Goal: Information Seeking & Learning: Learn about a topic

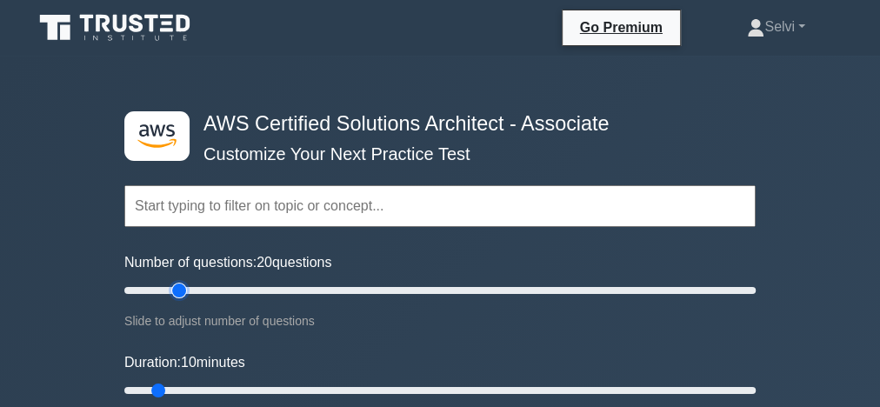
type input "20"
click at [171, 290] on input "Number of questions: 20 questions" at bounding box center [439, 290] width 631 height 21
click at [184, 387] on input "Duration: 10 minutes" at bounding box center [439, 390] width 631 height 21
type input "20"
click at [206, 384] on input "Duration: 15 minutes" at bounding box center [439, 390] width 631 height 21
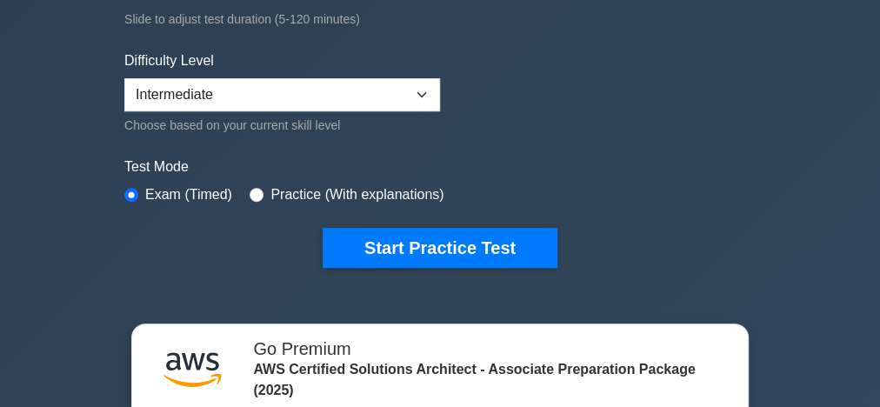
scroll to position [417, 0]
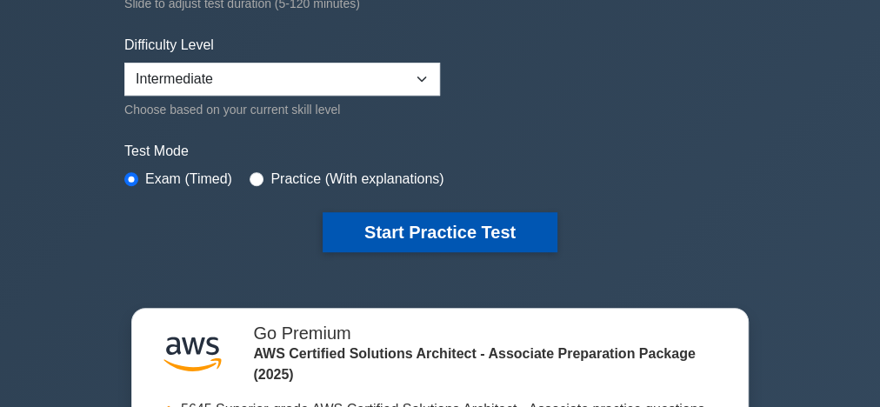
click at [473, 223] on button "Start Practice Test" at bounding box center [440, 232] width 235 height 40
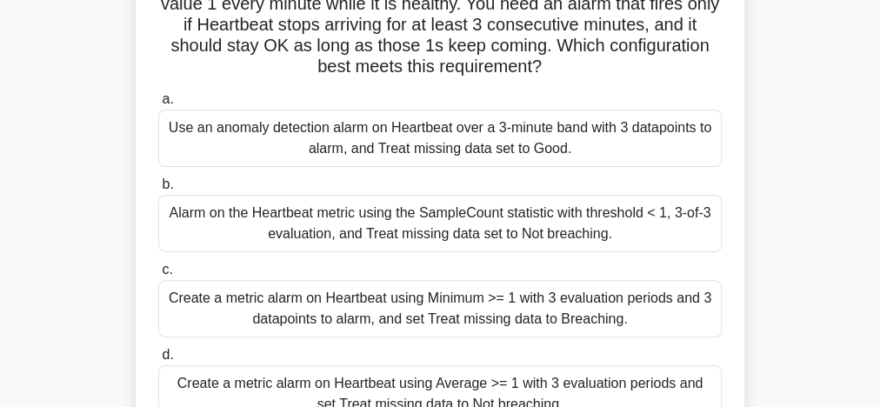
scroll to position [278, 0]
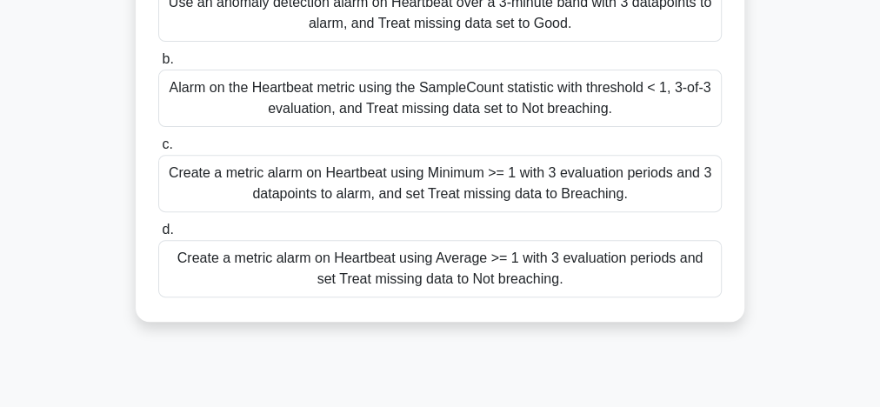
click at [511, 283] on div "Create a metric alarm on Heartbeat using Average >= 1 with 3 evaluation periods…" at bounding box center [439, 268] width 563 height 57
click at [158, 236] on input "d. Create a metric alarm on Heartbeat using Average >= 1 with 3 evaluation peri…" at bounding box center [158, 229] width 0 height 11
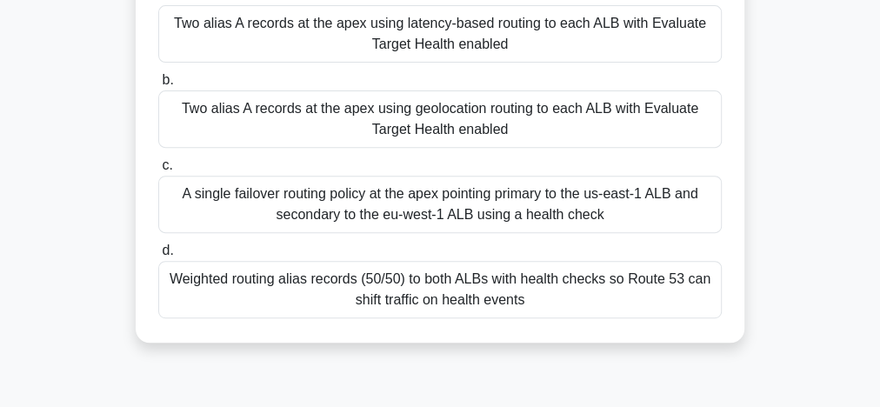
click at [409, 301] on div "Weighted routing alias records (50/50) to both ALBs with health checks so Route…" at bounding box center [439, 289] width 563 height 57
click at [158, 256] on input "d. Weighted routing alias records (50/50) to both ALBs with health checks so Ro…" at bounding box center [158, 250] width 0 height 11
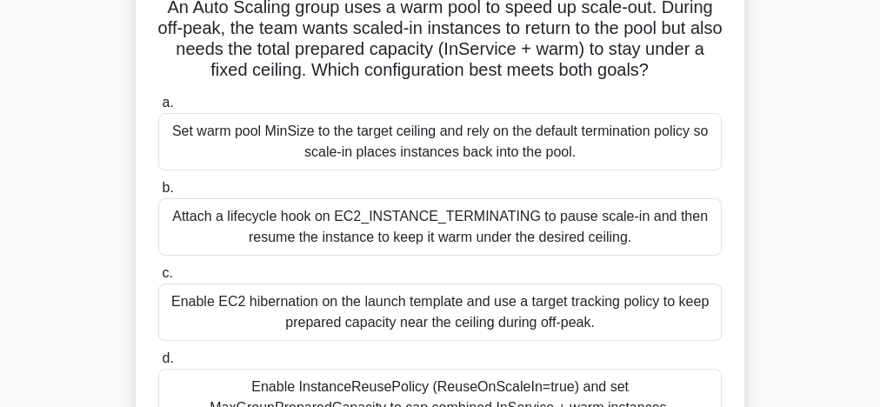
scroll to position [209, 0]
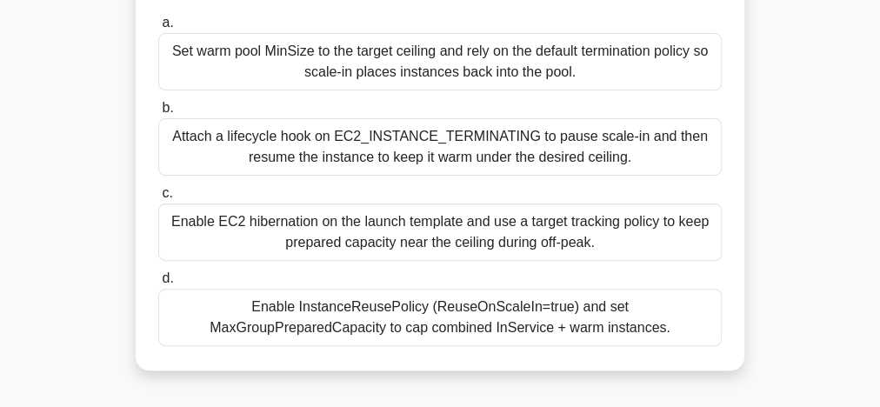
click at [525, 323] on div "Enable InstanceReusePolicy (ReuseOnScaleIn=true) and set MaxGroupPreparedCapaci…" at bounding box center [439, 317] width 563 height 57
click at [158, 284] on input "d. Enable InstanceReusePolicy (ReuseOnScaleIn=true) and set MaxGroupPreparedCap…" at bounding box center [158, 278] width 0 height 11
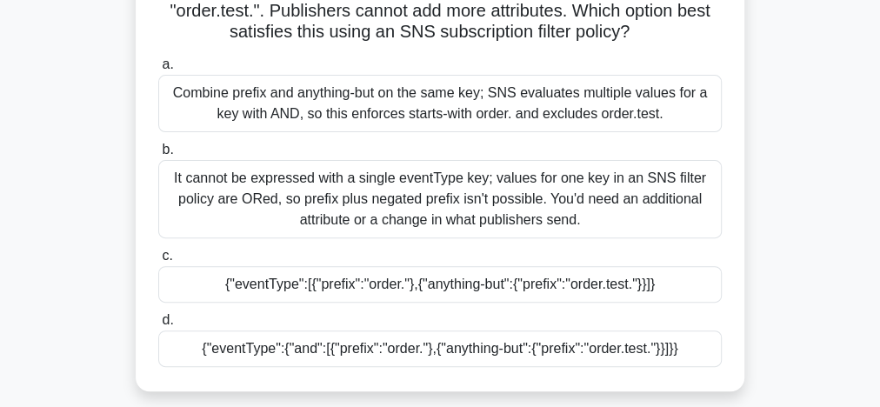
click at [524, 352] on div "{"eventType":{"and":[{"prefix":"order."},{"anything-but":{"prefix":"order.test.…" at bounding box center [439, 348] width 563 height 37
click at [158, 326] on input "d. {"eventType":{"and":[{"prefix":"order."},{"anything-but":{"prefix":"order.te…" at bounding box center [158, 320] width 0 height 11
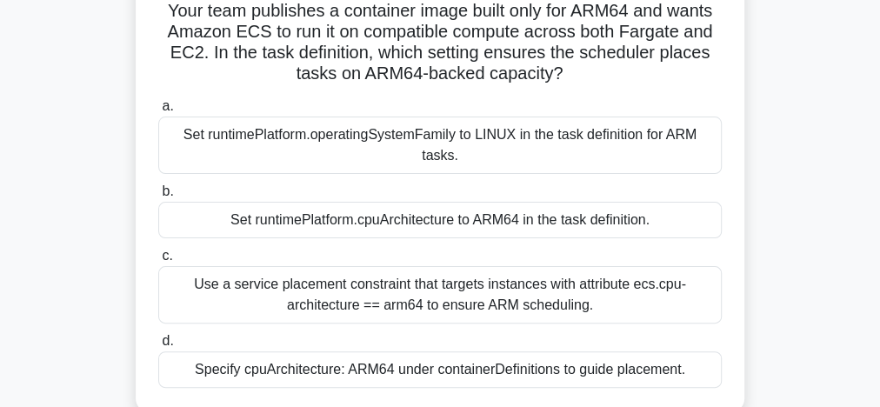
scroll to position [139, 0]
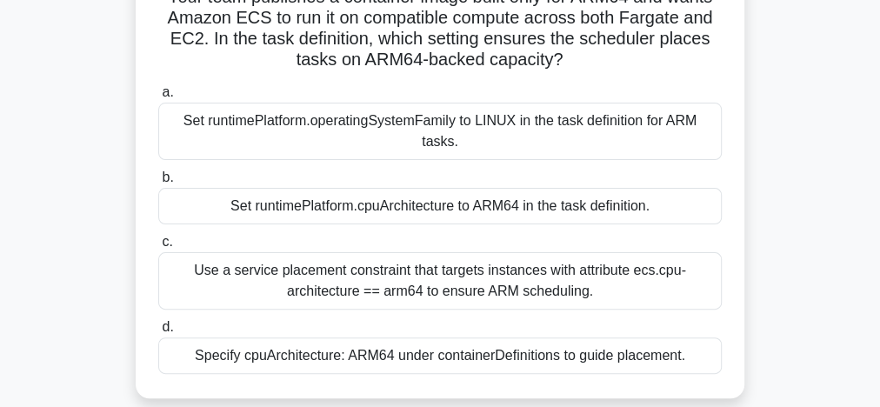
click at [519, 297] on div "Use a service placement constraint that targets instances with attribute ecs.cp…" at bounding box center [439, 280] width 563 height 57
click at [158, 248] on input "c. Use a service placement constraint that targets instances with attribute ecs…" at bounding box center [158, 241] width 0 height 11
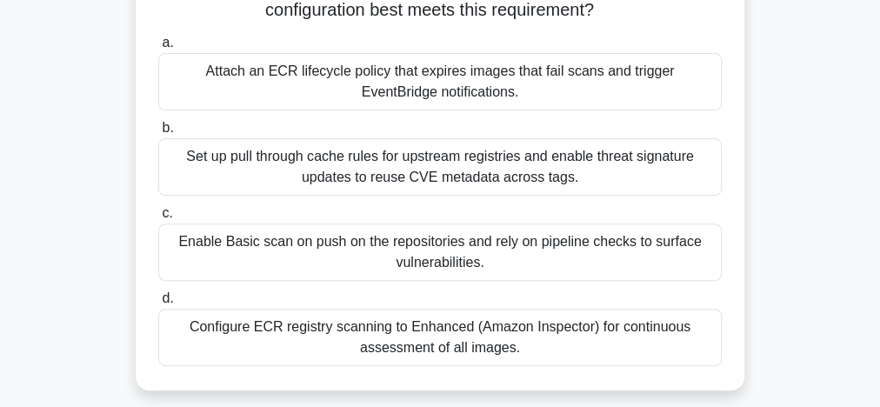
scroll to position [278, 0]
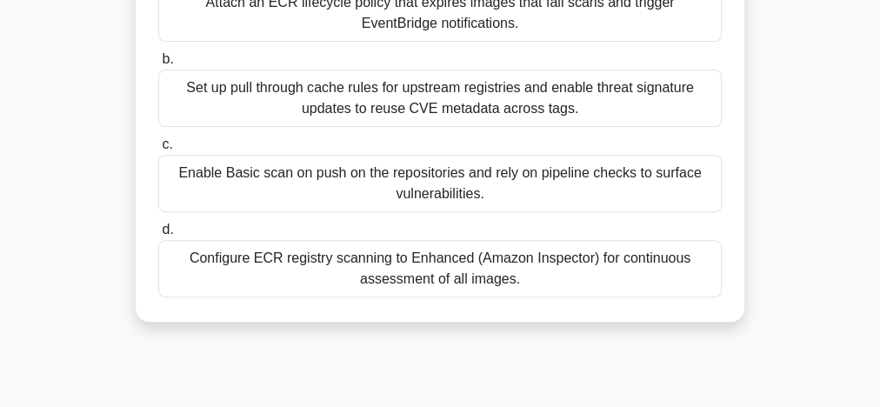
click at [531, 270] on div "Configure ECR registry scanning to Enhanced (Amazon Inspector) for continuous a…" at bounding box center [439, 268] width 563 height 57
click at [158, 236] on input "d. Configure ECR registry scanning to Enhanced (Amazon Inspector) for continuou…" at bounding box center [158, 229] width 0 height 11
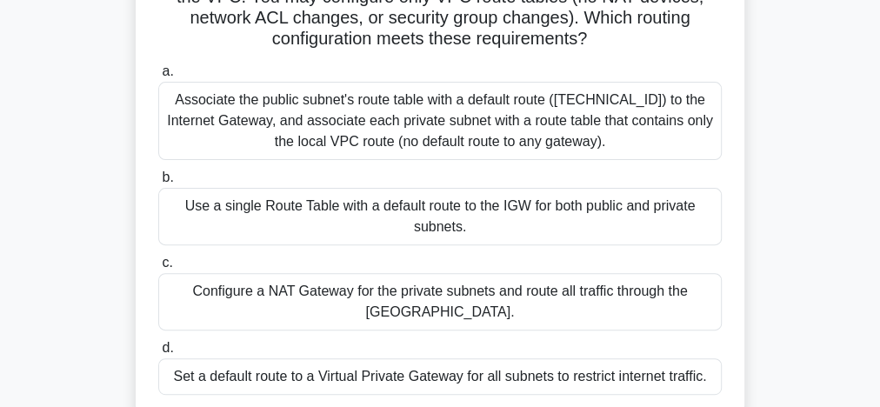
scroll to position [139, 0]
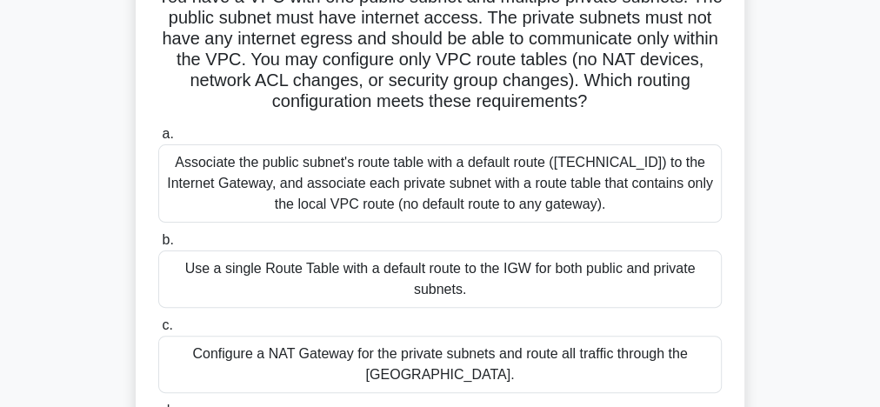
click at [436, 182] on div "Associate the public subnet's route table with a default route ([TECHNICAL_ID])…" at bounding box center [439, 183] width 563 height 78
click at [158, 140] on input "a. Associate the public subnet's route table with a default route (0.0.0.0/0) t…" at bounding box center [158, 134] width 0 height 11
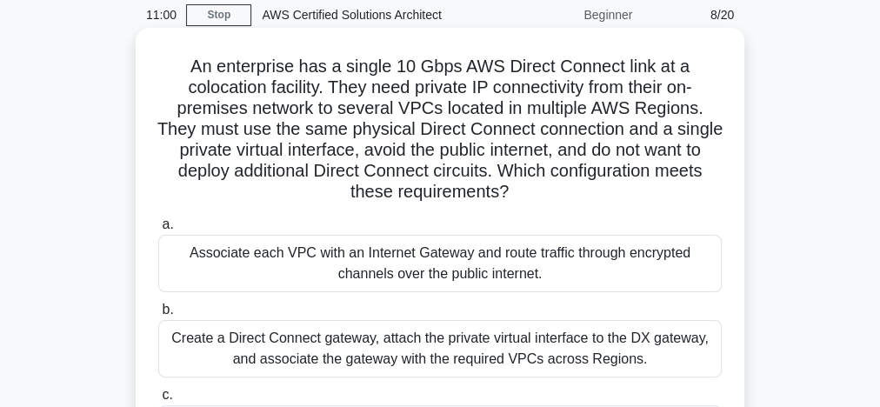
scroll to position [278, 0]
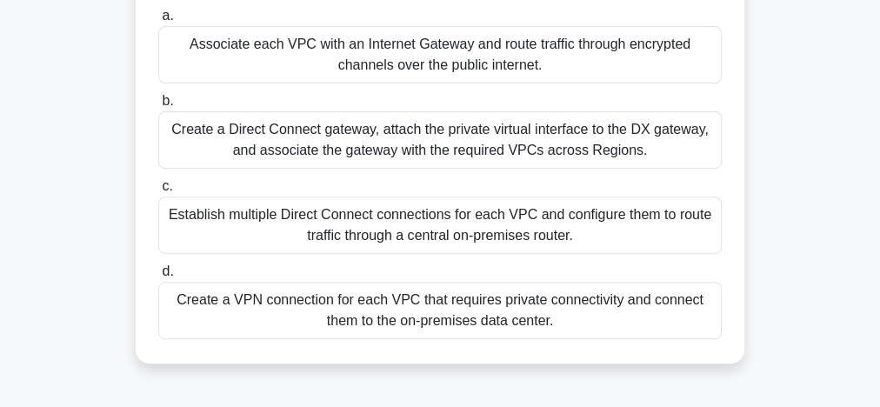
click at [444, 316] on div "Create a VPN connection for each VPC that requires private connectivity and con…" at bounding box center [439, 310] width 563 height 57
click at [158, 277] on input "d. Create a VPN connection for each VPC that requires private connectivity and …" at bounding box center [158, 271] width 0 height 11
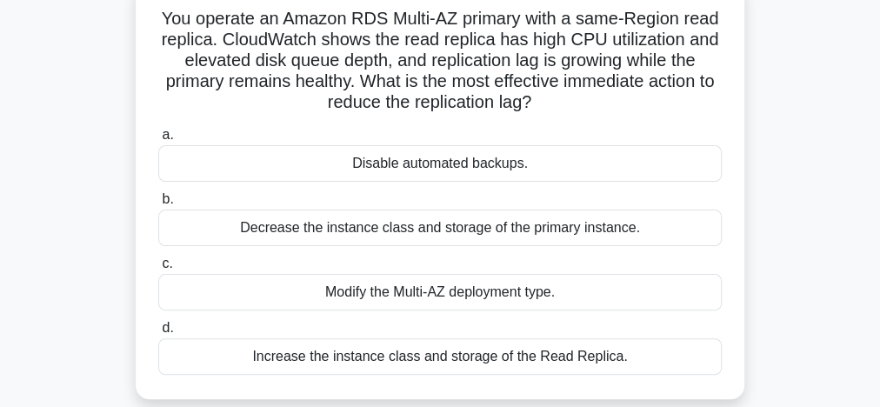
scroll to position [209, 0]
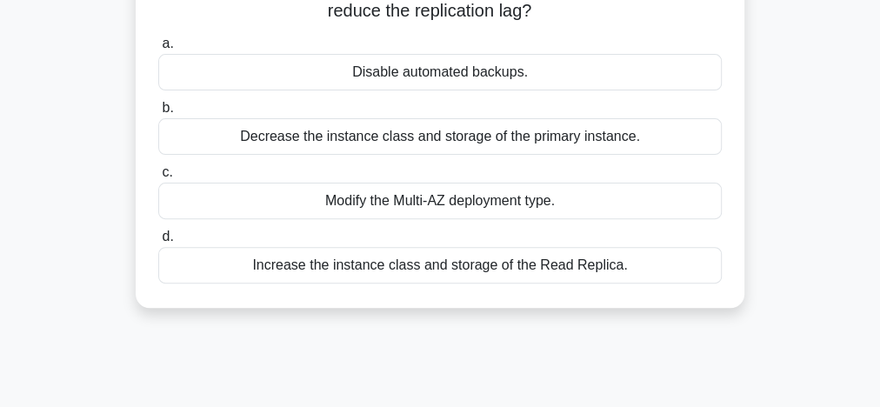
click at [497, 270] on div "Increase the instance class and storage of the Read Replica." at bounding box center [439, 265] width 563 height 37
click at [158, 243] on input "d. Increase the instance class and storage of the Read Replica." at bounding box center [158, 236] width 0 height 11
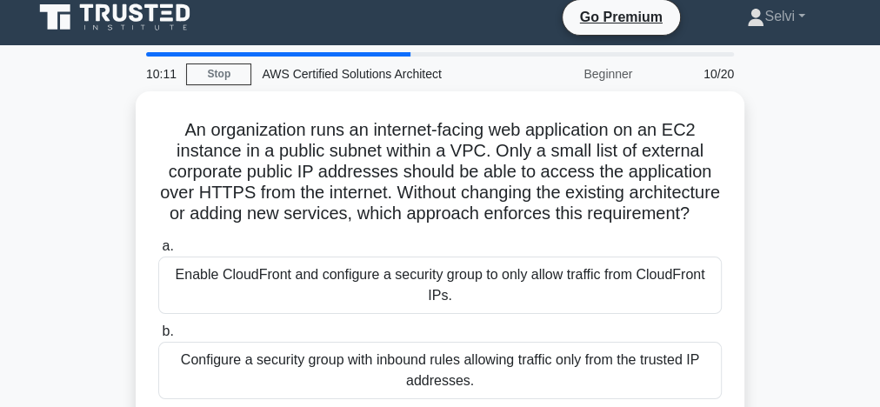
scroll to position [0, 0]
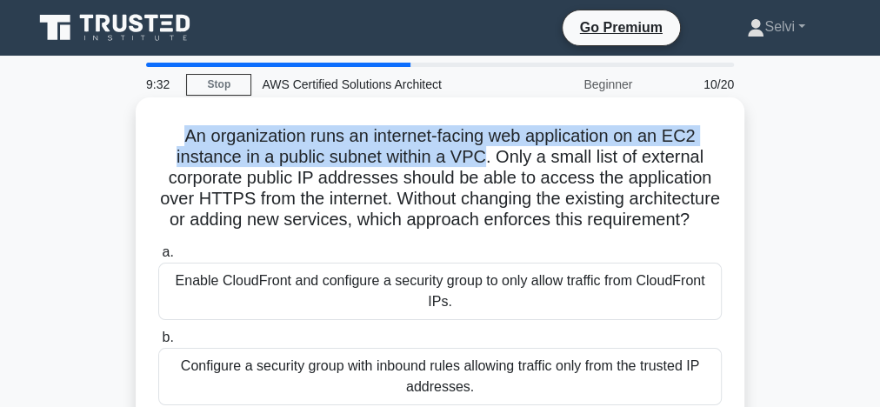
drag, startPoint x: 177, startPoint y: 134, endPoint x: 487, endPoint y: 158, distance: 310.5
click at [487, 158] on h5 "An organization runs an internet-facing web application on an EC2 instance in a…" at bounding box center [439, 178] width 567 height 106
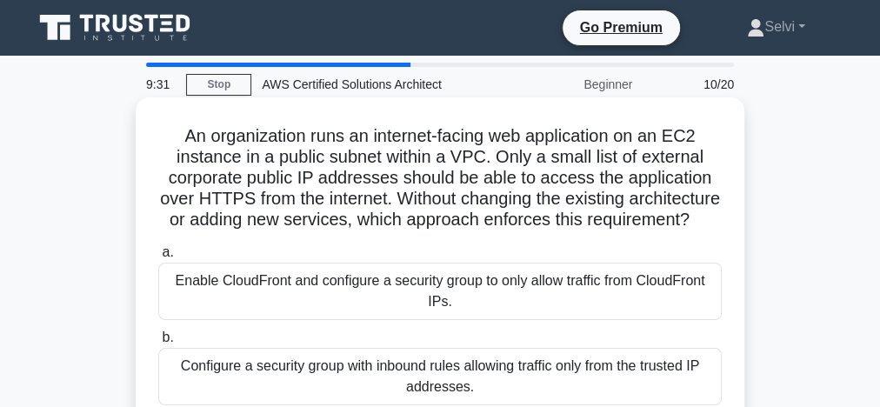
click at [347, 256] on div "An organization runs an internet-facing web application on an EC2 instance in a…" at bounding box center [440, 338] width 595 height 468
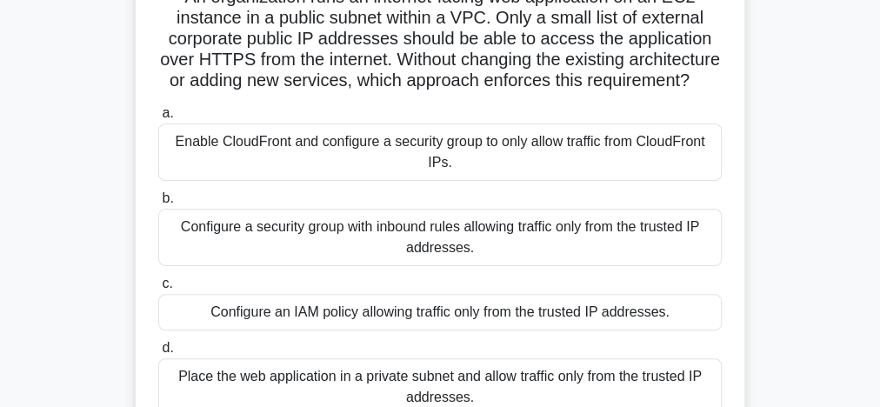
scroll to position [209, 0]
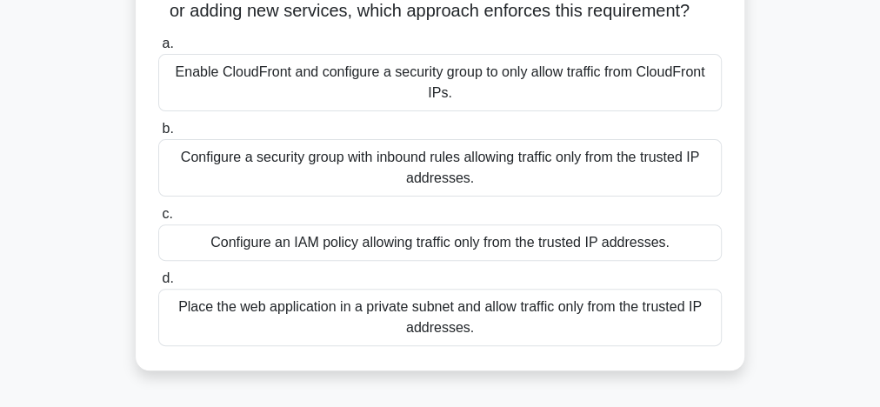
click at [383, 111] on div "Enable CloudFront and configure a security group to only allow traffic from Clo…" at bounding box center [439, 82] width 563 height 57
click at [158, 50] on input "a. Enable CloudFront and configure a security group to only allow traffic from …" at bounding box center [158, 43] width 0 height 11
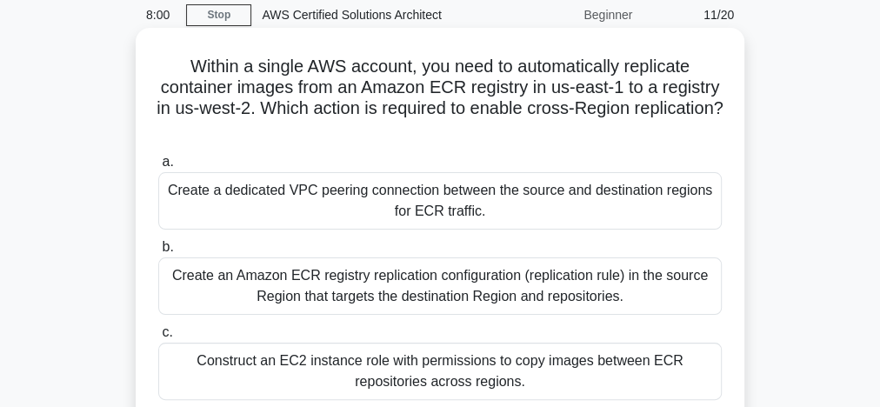
scroll to position [139, 0]
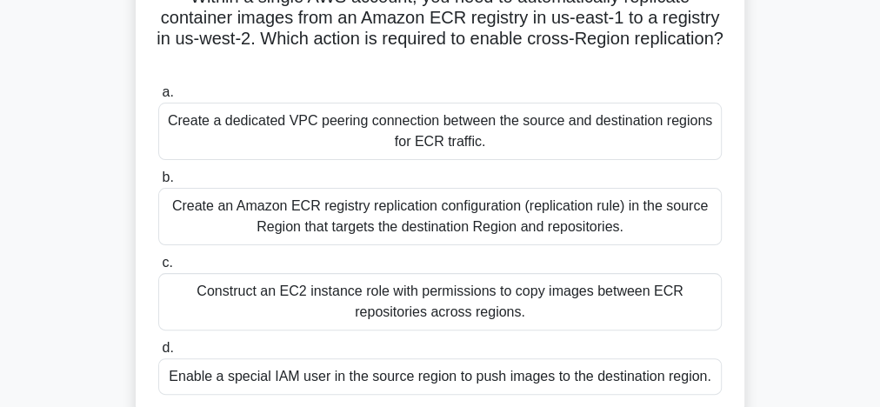
click at [364, 226] on div "Create an Amazon ECR registry replication configuration (replication rule) in t…" at bounding box center [439, 216] width 563 height 57
click at [158, 183] on input "b. Create an Amazon ECR registry replication configuration (replication rule) i…" at bounding box center [158, 177] width 0 height 11
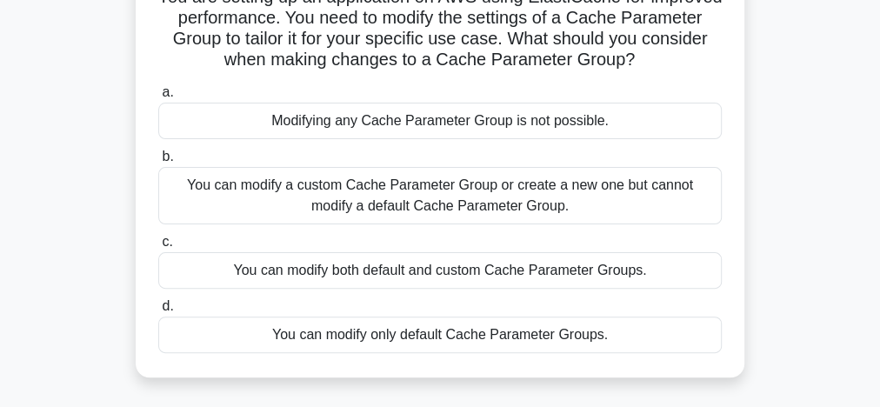
click at [387, 210] on div "You can modify a custom Cache Parameter Group or create a new one but cannot mo…" at bounding box center [439, 195] width 563 height 57
click at [158, 163] on input "b. You can modify a custom Cache Parameter Group or create a new one but cannot…" at bounding box center [158, 156] width 0 height 11
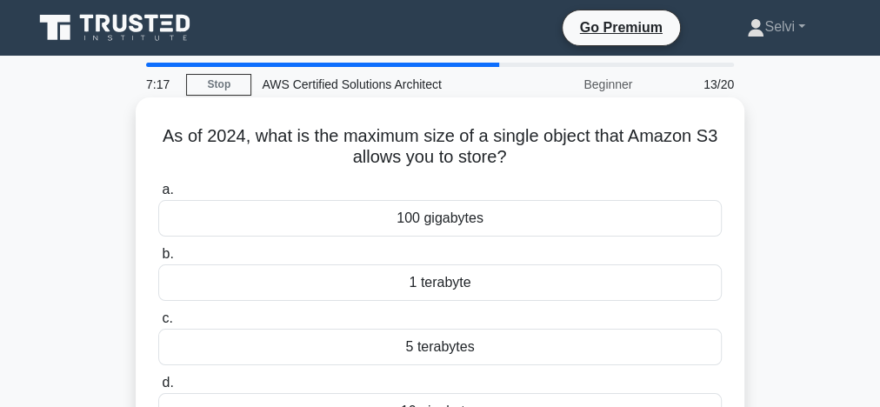
scroll to position [70, 0]
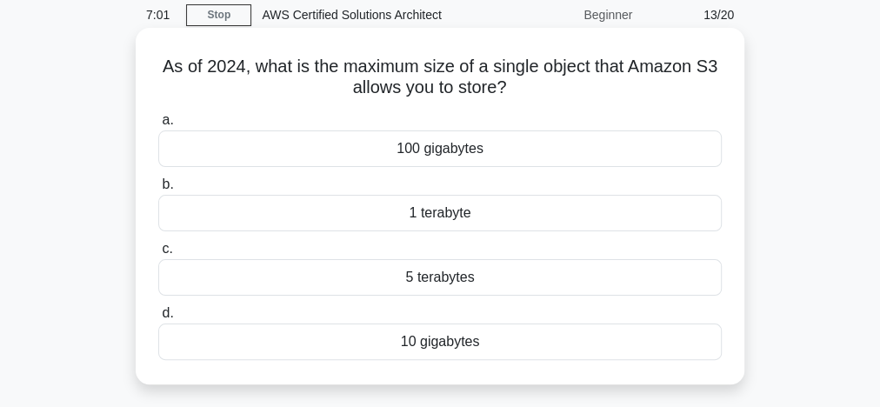
click at [436, 155] on div "100 gigabytes" at bounding box center [439, 148] width 563 height 37
click at [158, 126] on input "a. 100 gigabytes" at bounding box center [158, 120] width 0 height 11
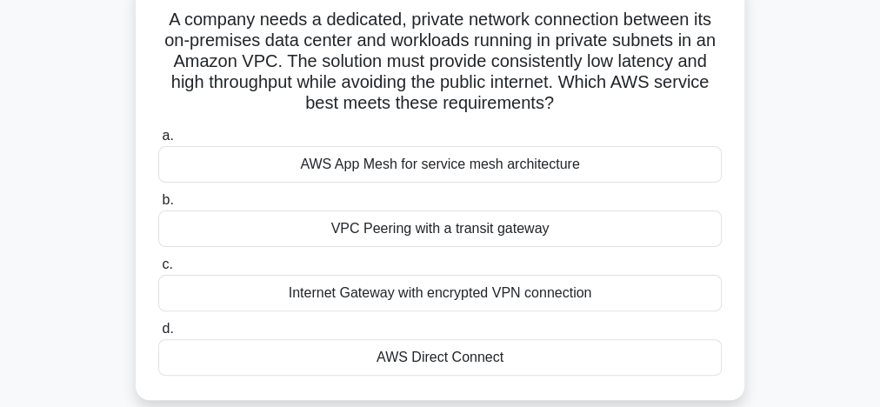
scroll to position [139, 0]
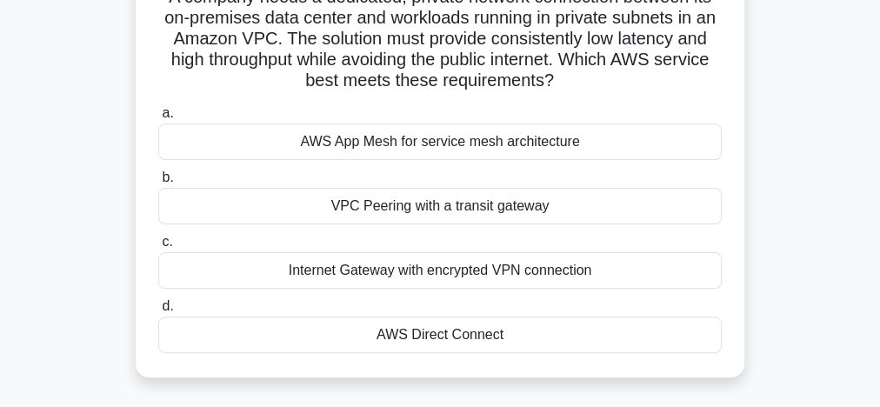
click at [459, 339] on div "AWS Direct Connect" at bounding box center [439, 334] width 563 height 37
click at [158, 312] on input "d. AWS Direct Connect" at bounding box center [158, 306] width 0 height 11
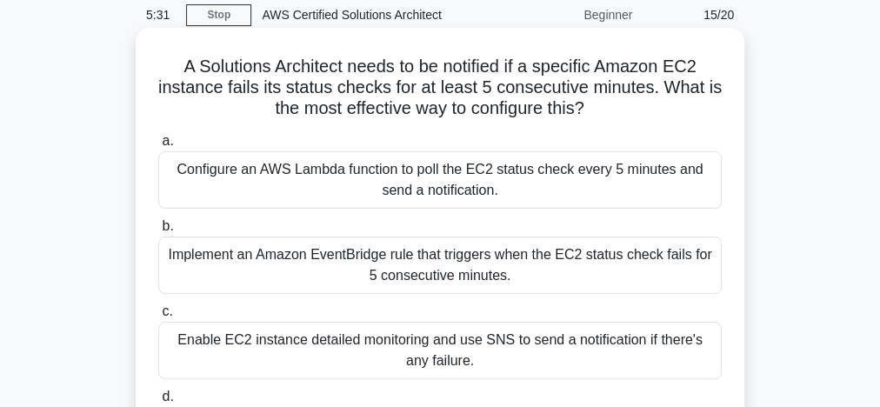
scroll to position [209, 0]
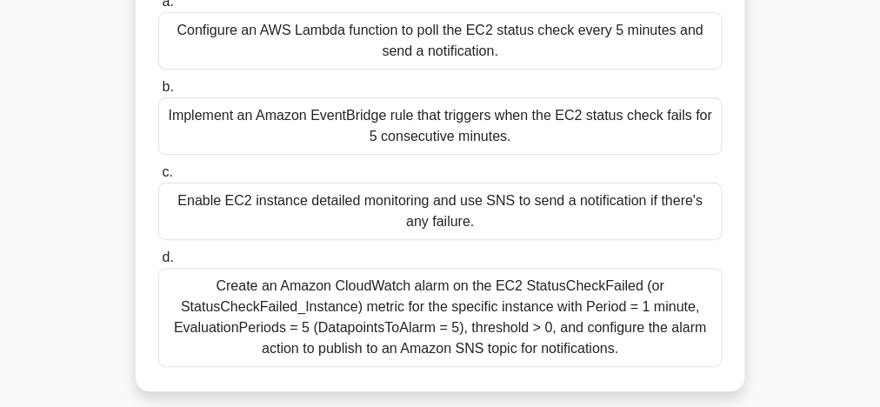
click at [526, 310] on div "Create an Amazon CloudWatch alarm on the EC2 StatusCheckFailed (or StatusCheckF…" at bounding box center [439, 317] width 563 height 99
click at [158, 263] on input "d. Create an Amazon CloudWatch alarm on the EC2 StatusCheckFailed (or StatusChe…" at bounding box center [158, 257] width 0 height 11
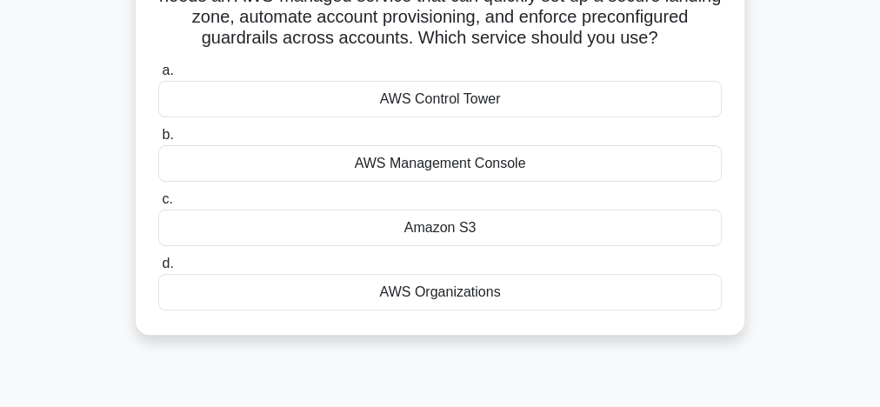
scroll to position [139, 0]
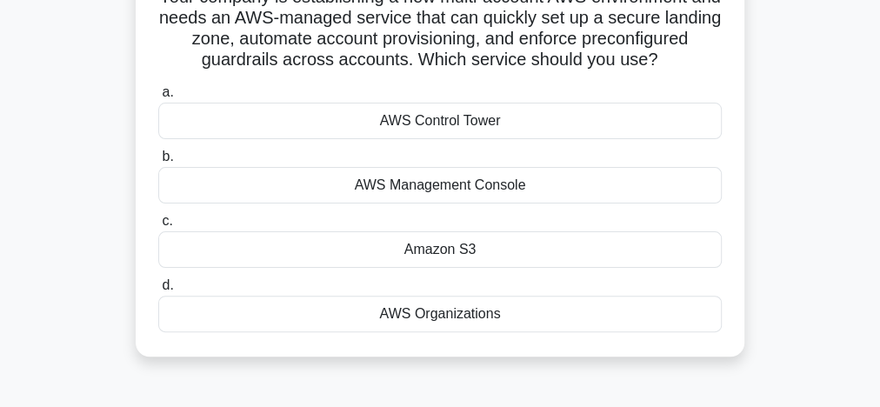
click at [451, 139] on div "AWS Control Tower" at bounding box center [439, 121] width 563 height 37
click at [158, 98] on input "a. AWS Control Tower" at bounding box center [158, 92] width 0 height 11
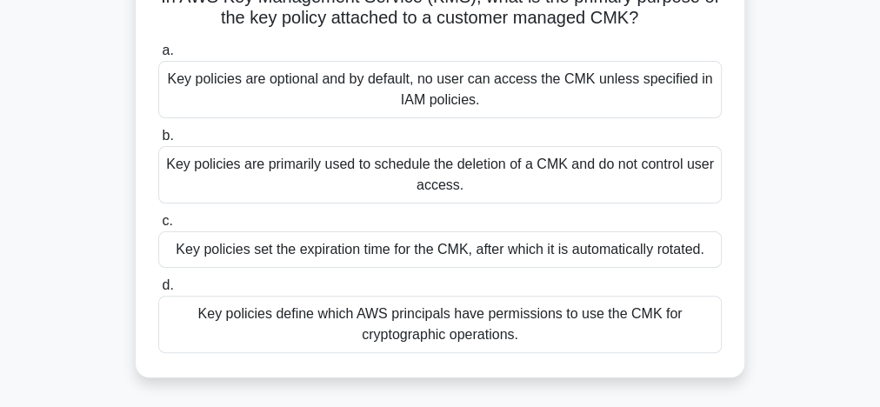
click at [400, 172] on div "Key policies are primarily used to schedule the deletion of a CMK and do not co…" at bounding box center [439, 174] width 563 height 57
click at [158, 142] on input "b. Key policies are primarily used to schedule the deletion of a CMK and do not…" at bounding box center [158, 135] width 0 height 11
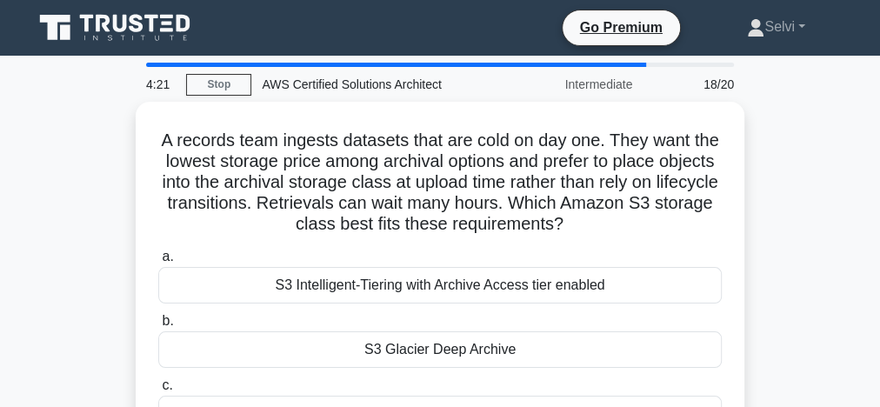
scroll to position [0, 0]
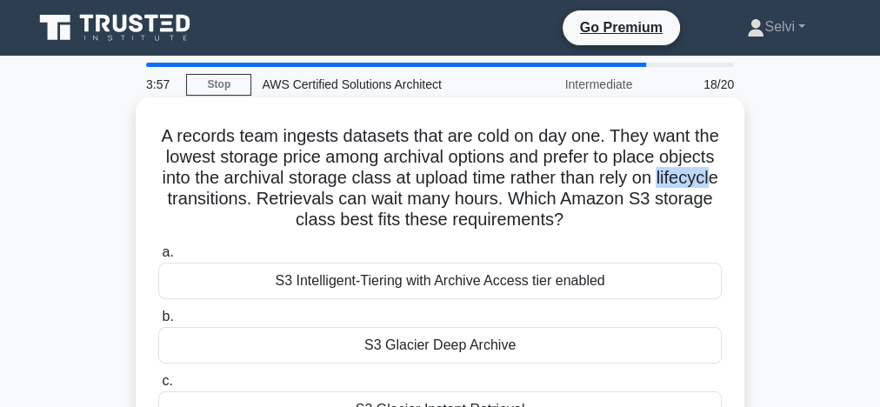
drag, startPoint x: 163, startPoint y: 194, endPoint x: 253, endPoint y: 196, distance: 89.6
click at [231, 194] on h5 "A records team ingests datasets that are cold on day one. They want the lowest …" at bounding box center [439, 178] width 567 height 106
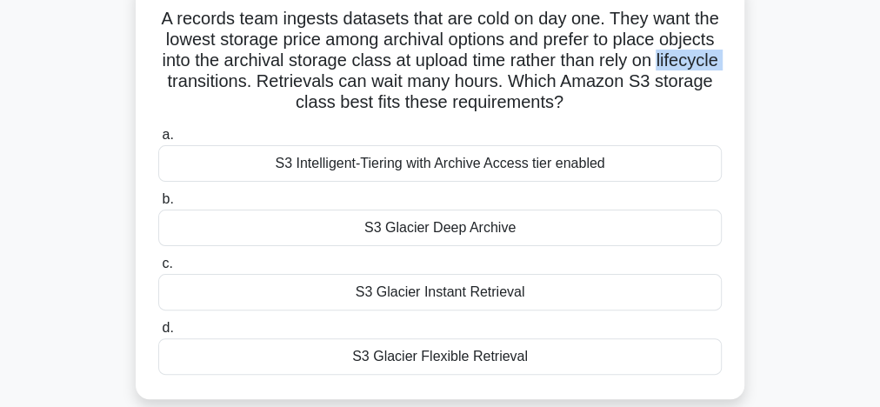
scroll to position [139, 0]
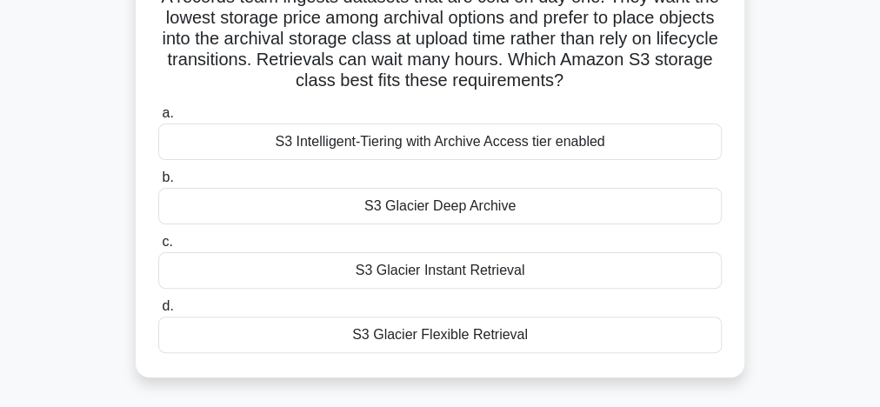
click at [536, 334] on div "S3 Glacier Flexible Retrieval" at bounding box center [439, 334] width 563 height 37
click at [158, 312] on input "d. S3 Glacier Flexible Retrieval" at bounding box center [158, 306] width 0 height 11
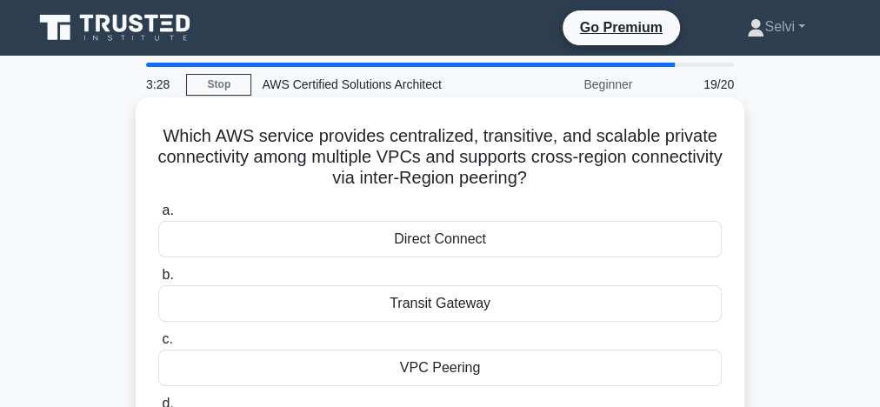
scroll to position [70, 0]
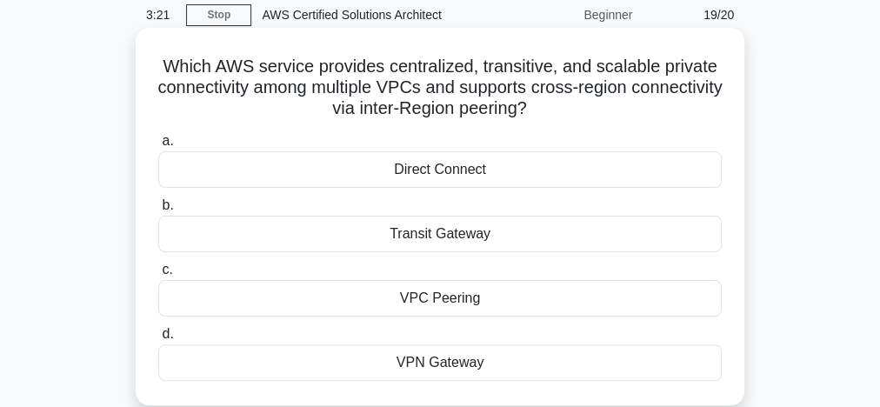
click at [475, 294] on div "VPC Peering" at bounding box center [439, 298] width 563 height 37
click at [158, 276] on input "c. VPC Peering" at bounding box center [158, 269] width 0 height 11
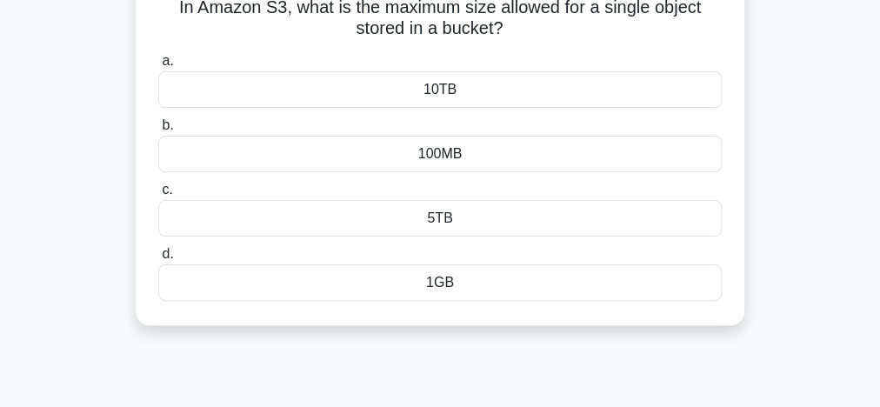
scroll to position [139, 0]
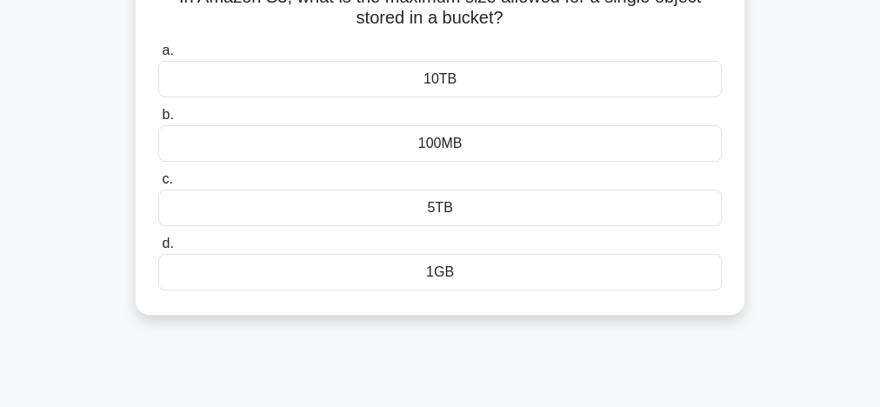
click at [448, 212] on div "5TB" at bounding box center [439, 208] width 563 height 37
click at [158, 185] on input "c. 5TB" at bounding box center [158, 179] width 0 height 11
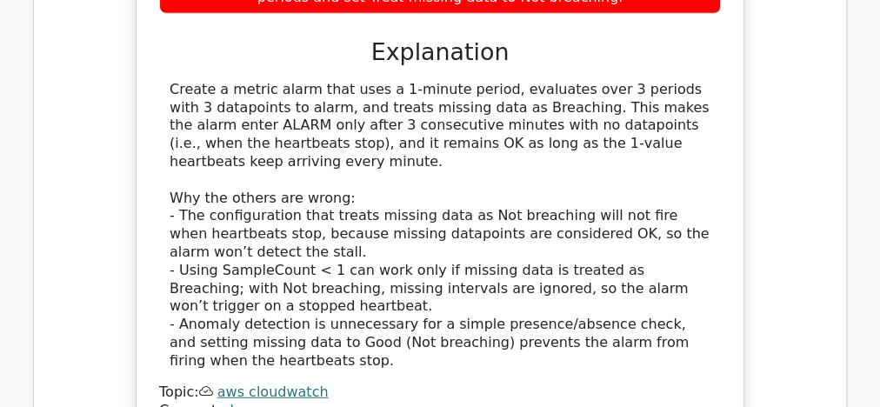
scroll to position [2573, 0]
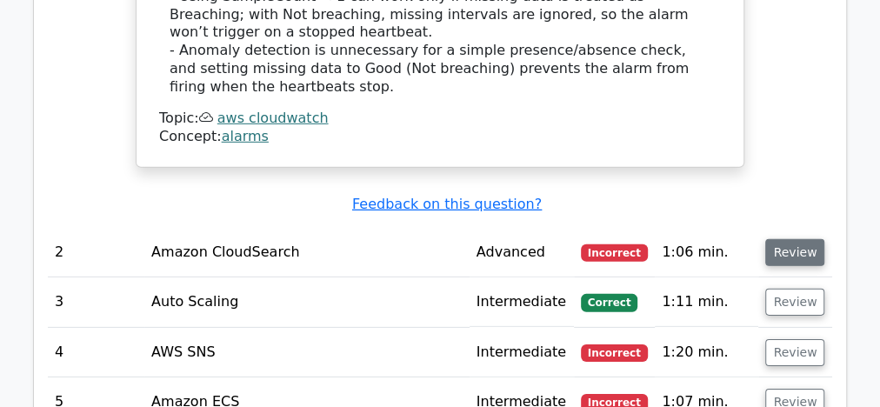
click at [783, 239] on button "Review" at bounding box center [794, 252] width 59 height 27
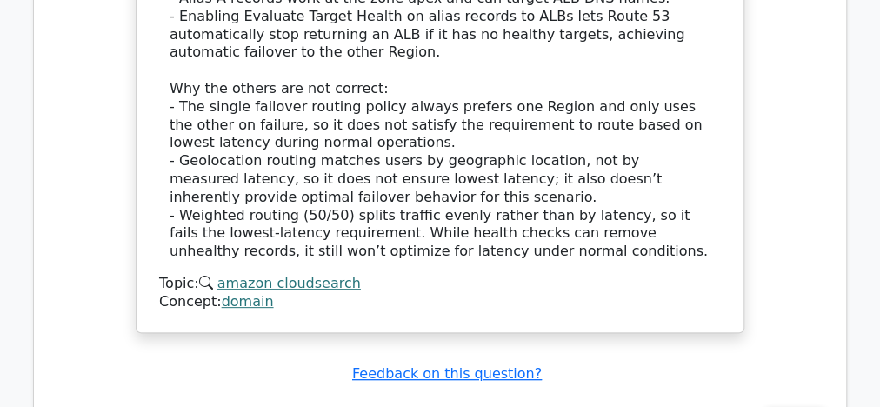
scroll to position [3617, 0]
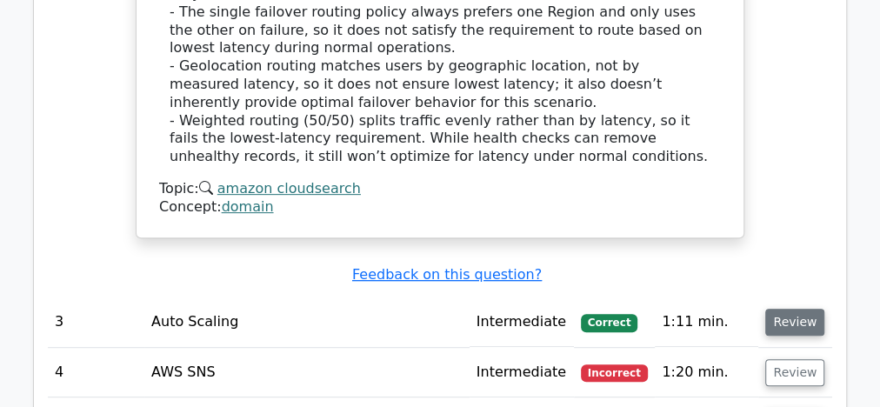
click at [779, 309] on button "Review" at bounding box center [794, 322] width 59 height 27
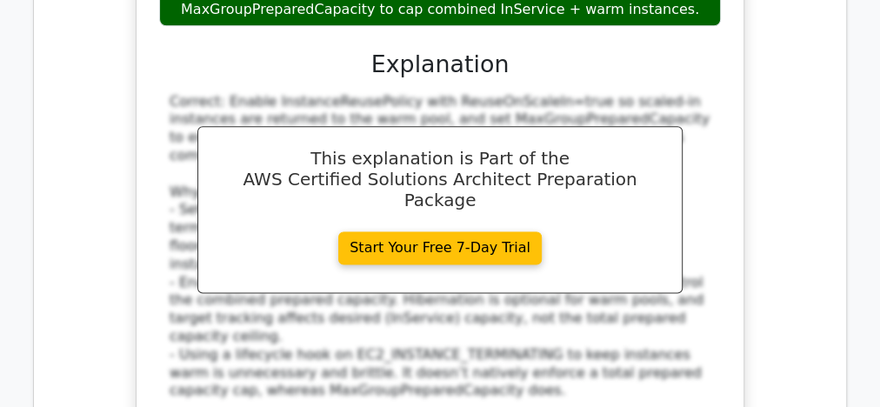
scroll to position [4590, 0]
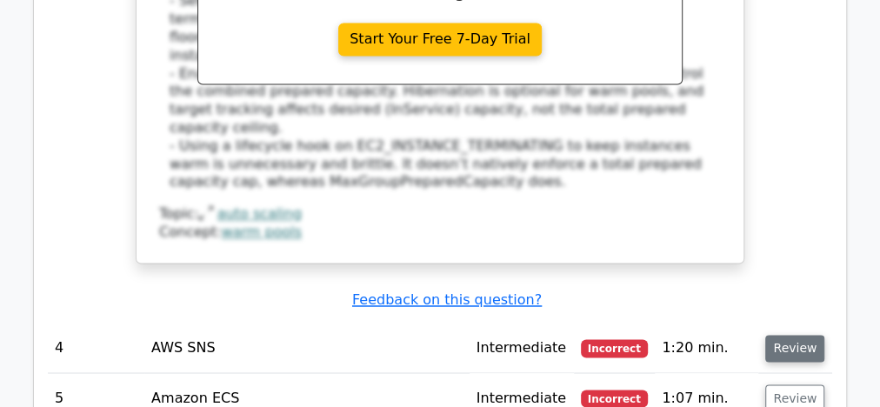
click at [784, 335] on button "Review" at bounding box center [794, 348] width 59 height 27
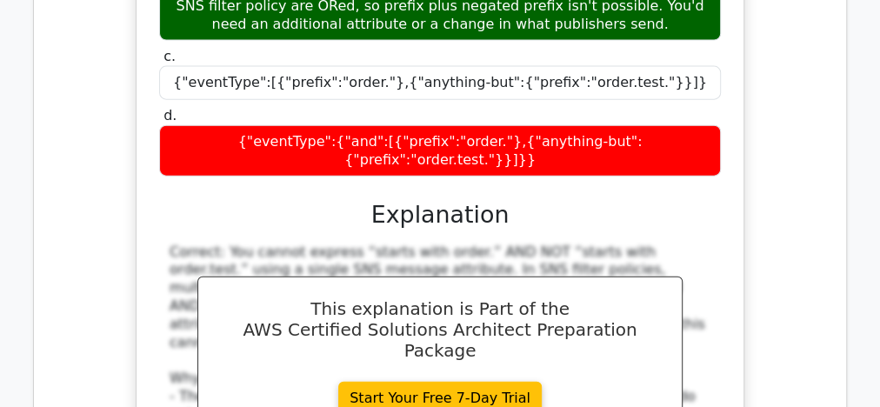
scroll to position [5495, 0]
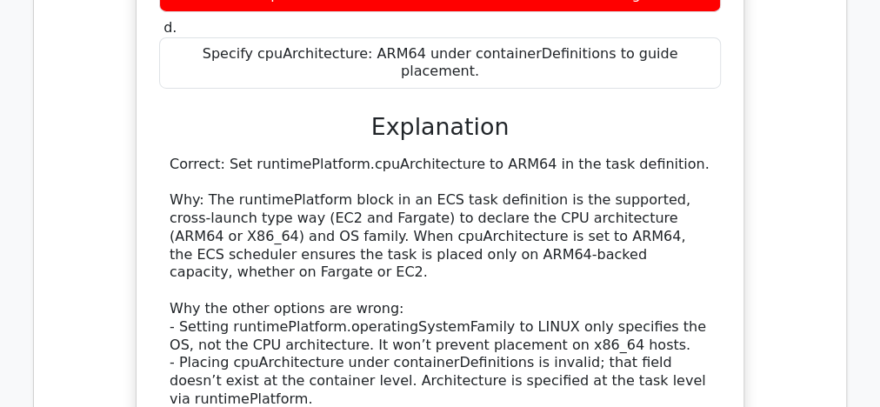
scroll to position [6399, 0]
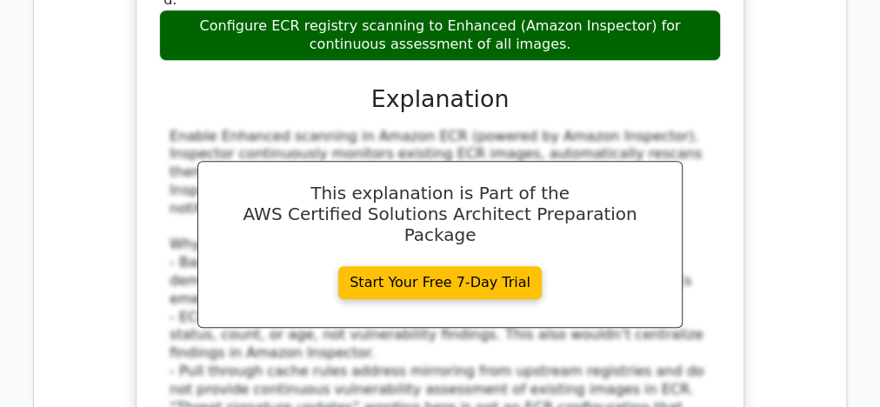
scroll to position [7372, 0]
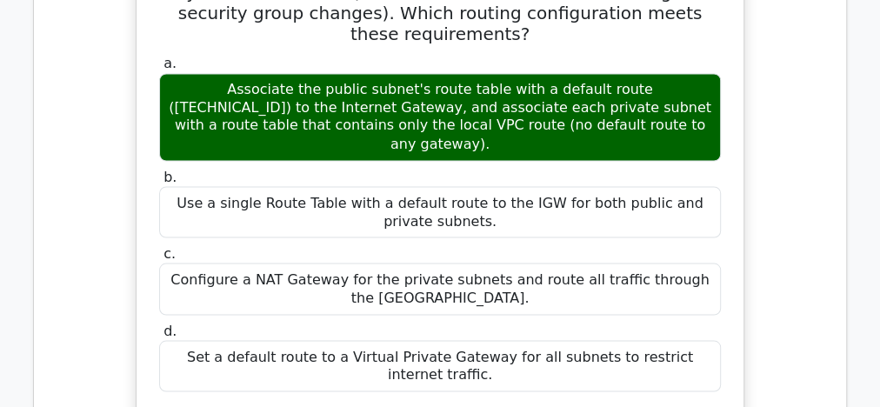
scroll to position [8207, 0]
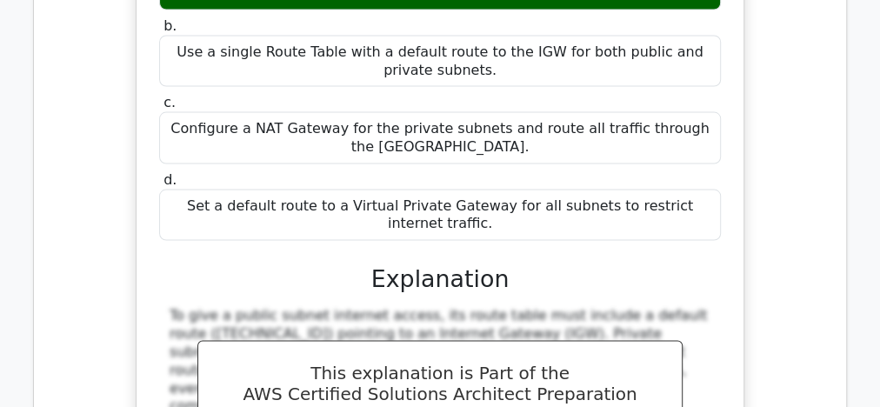
scroll to position [8346, 0]
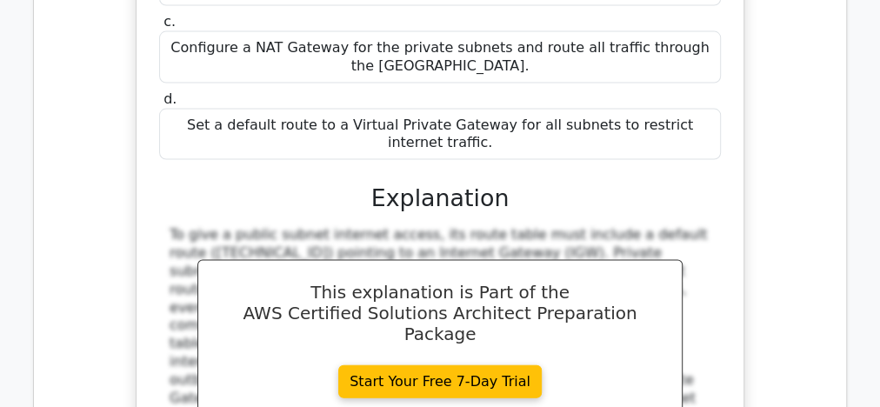
drag, startPoint x: 323, startPoint y: 212, endPoint x: 705, endPoint y: 235, distance: 382.3
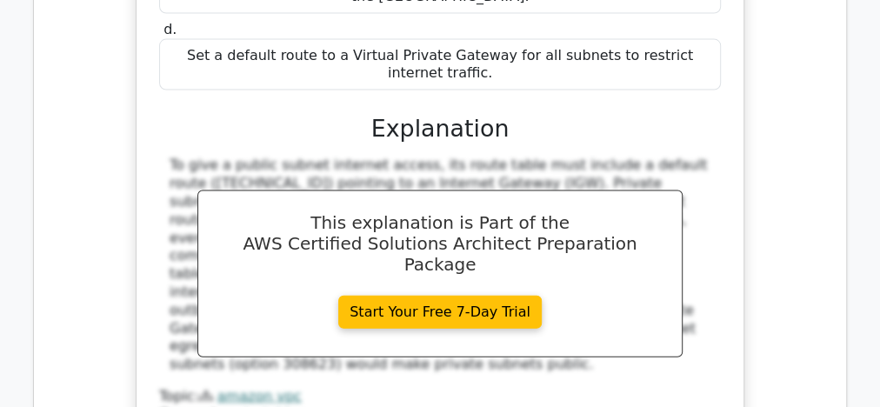
scroll to position [8485, 0]
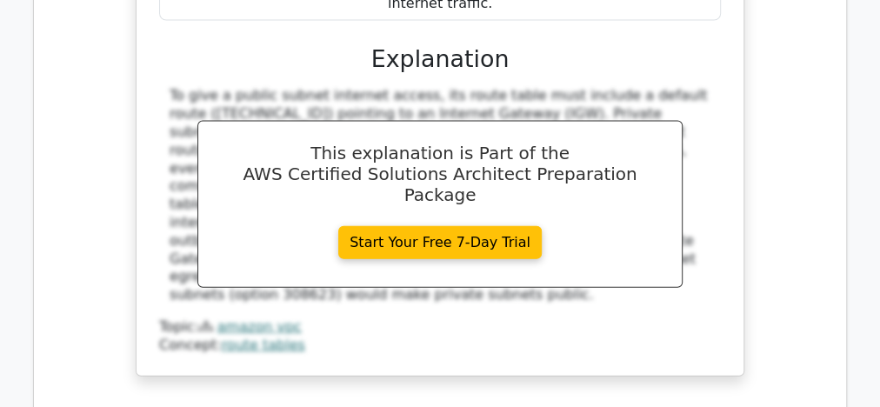
drag, startPoint x: 377, startPoint y: 117, endPoint x: 650, endPoint y: 113, distance: 273.0
drag, startPoint x: 179, startPoint y: 114, endPoint x: 411, endPoint y: 145, distance: 234.2
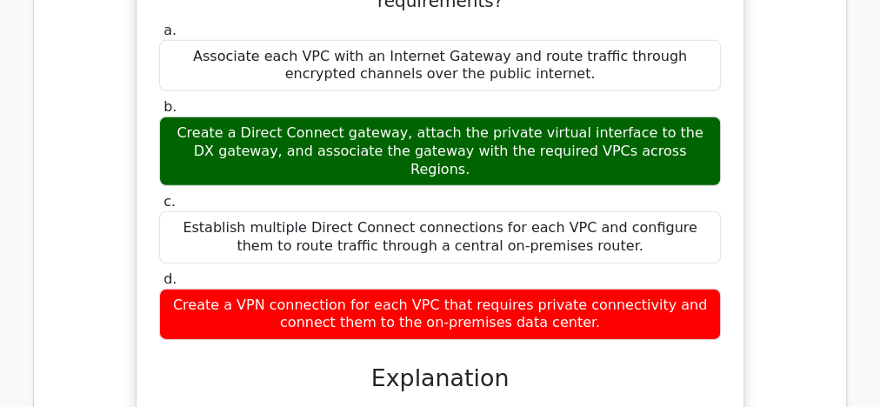
scroll to position [9181, 0]
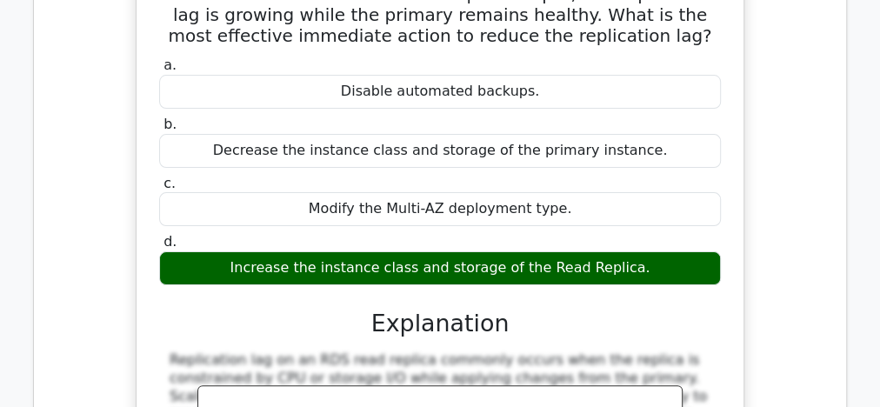
scroll to position [10085, 0]
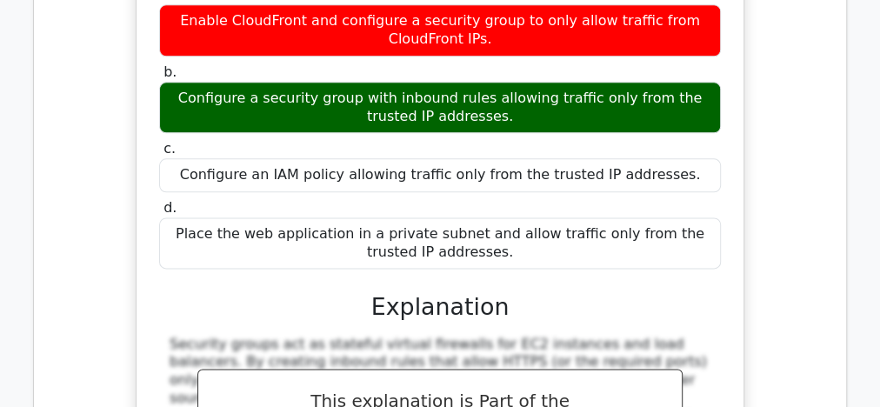
scroll to position [10920, 0]
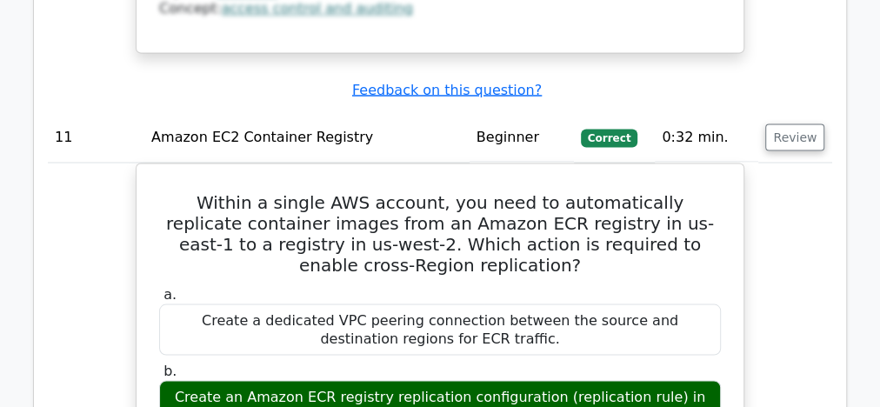
scroll to position [11615, 0]
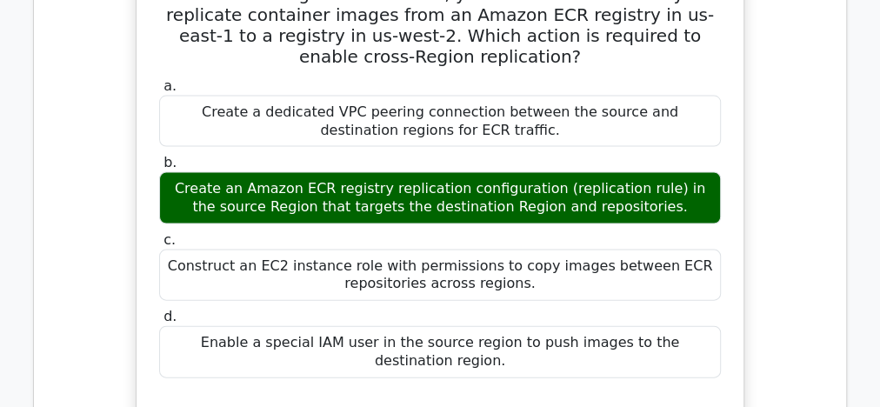
scroll to position [11754, 0]
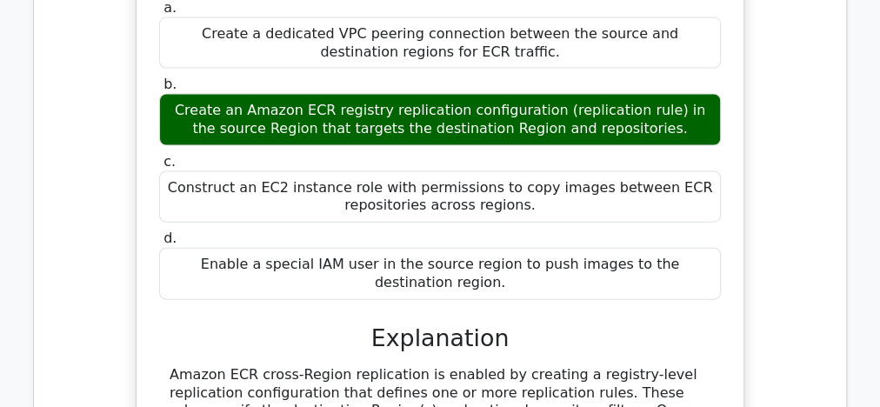
drag, startPoint x: 192, startPoint y: 136, endPoint x: 683, endPoint y: 213, distance: 497.3
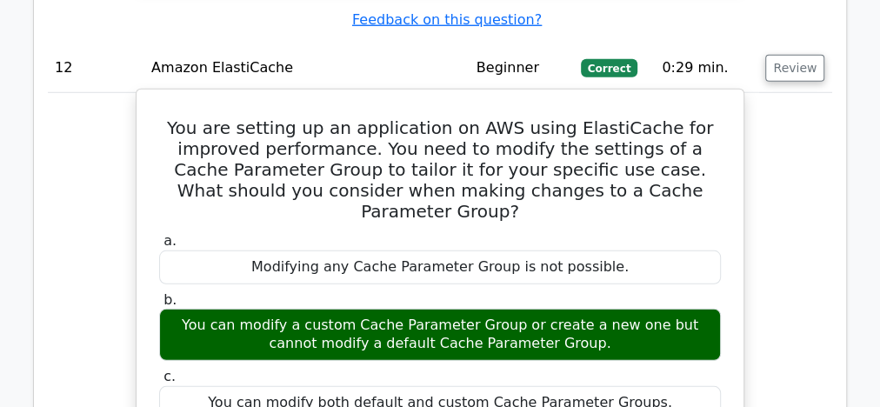
scroll to position [12450, 0]
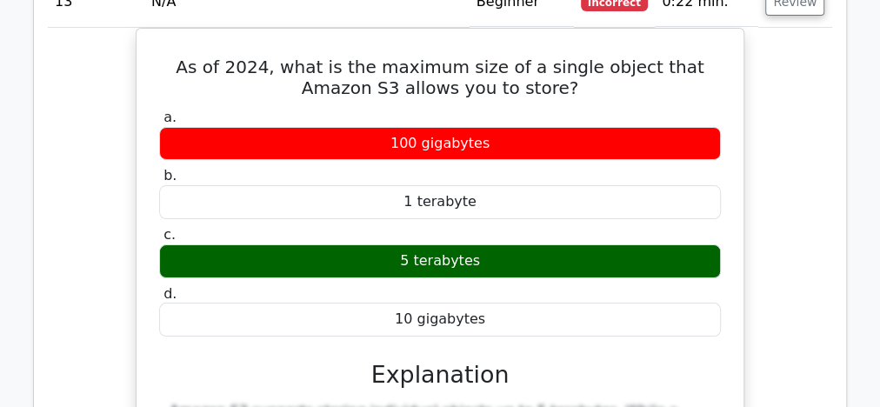
scroll to position [13284, 0]
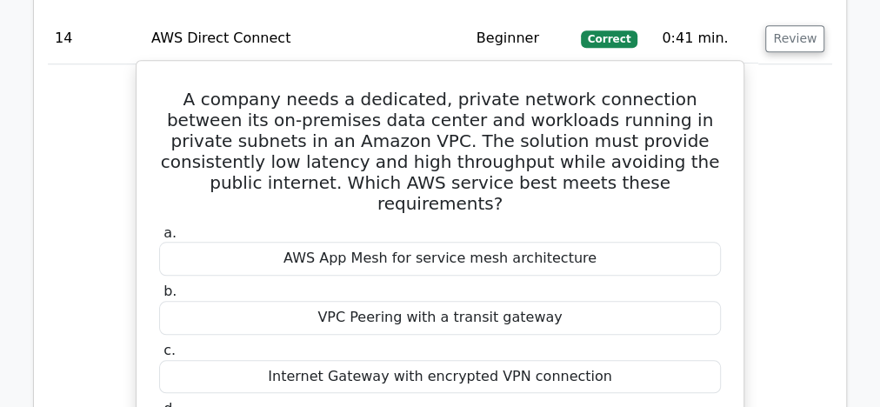
scroll to position [14049, 0]
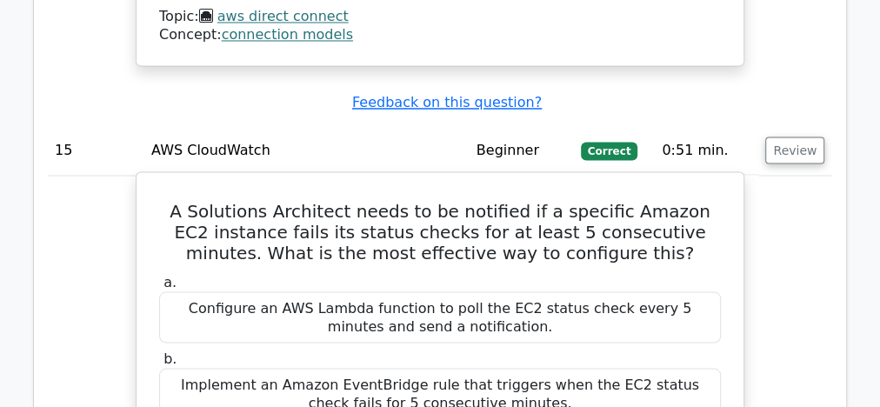
scroll to position [14814, 0]
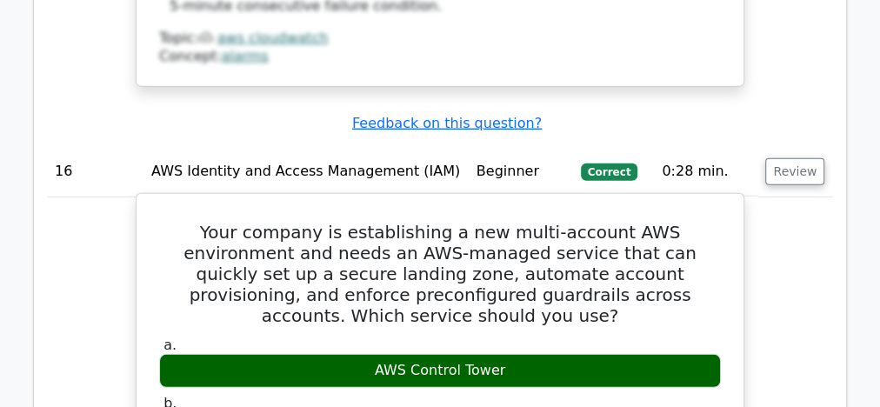
scroll to position [15649, 0]
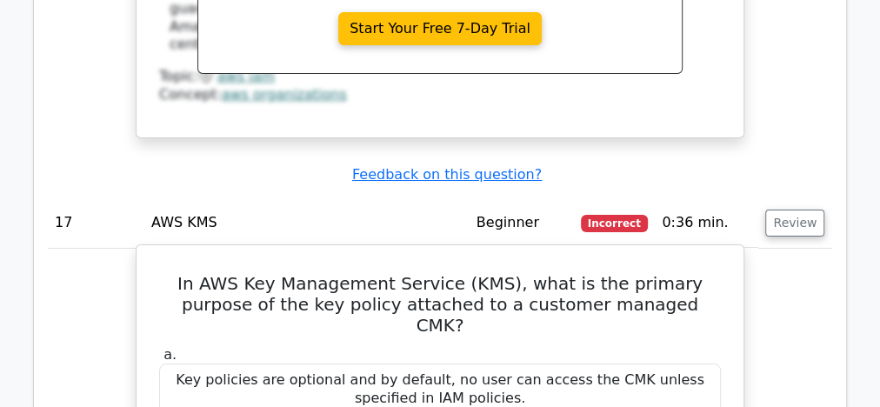
scroll to position [16414, 0]
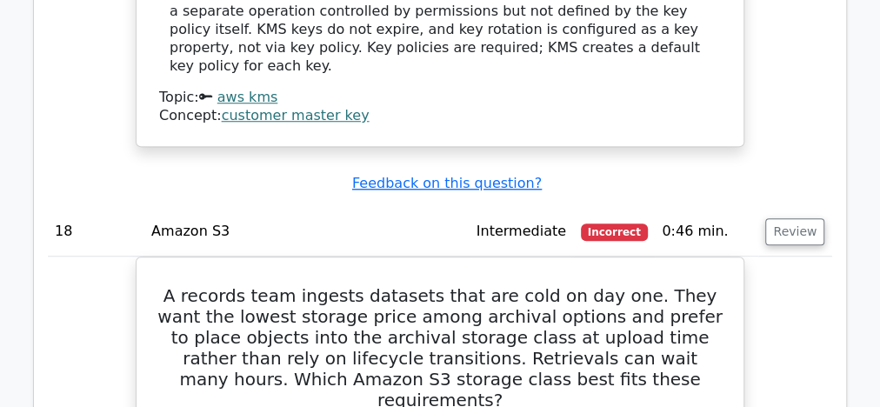
scroll to position [17249, 0]
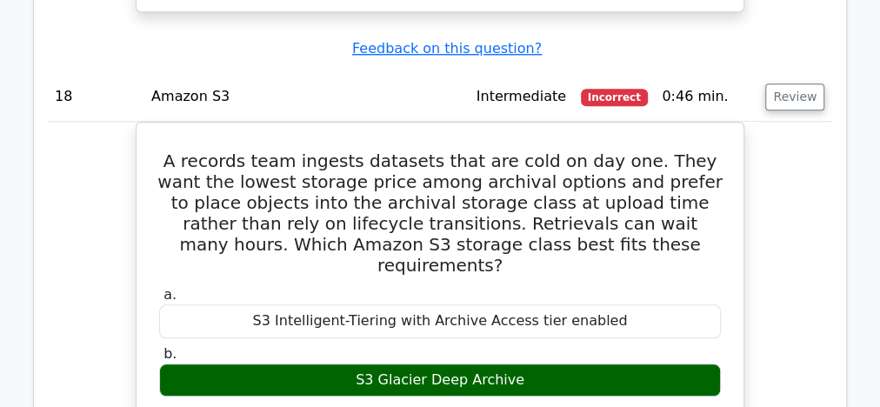
scroll to position [17388, 0]
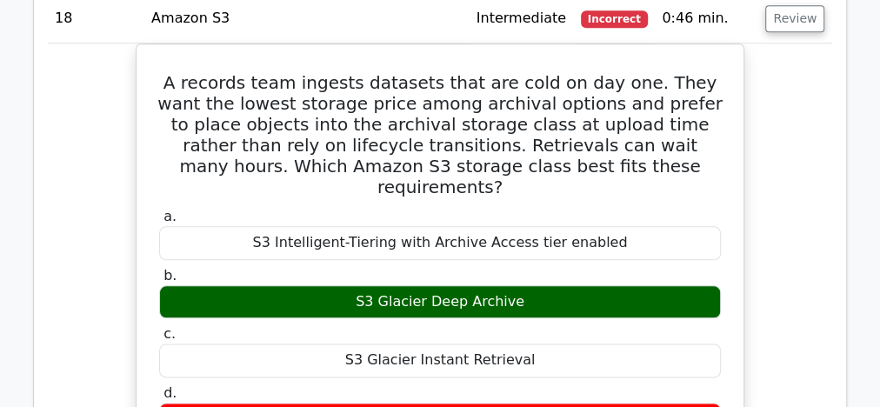
drag, startPoint x: 160, startPoint y: 177, endPoint x: 633, endPoint y: 243, distance: 477.4
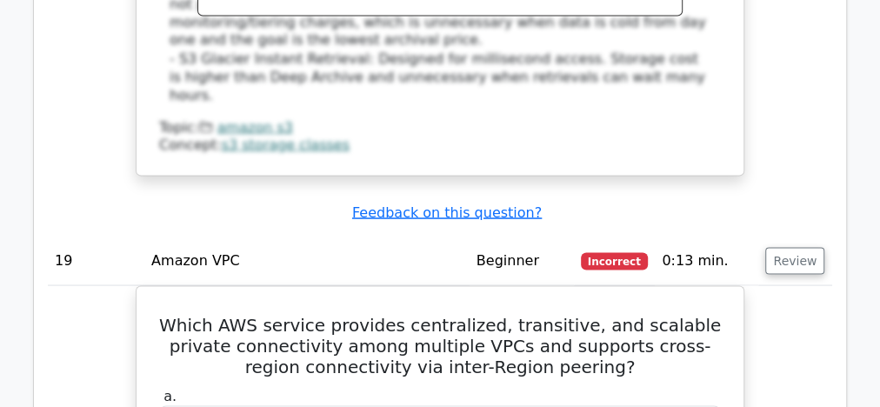
scroll to position [18153, 0]
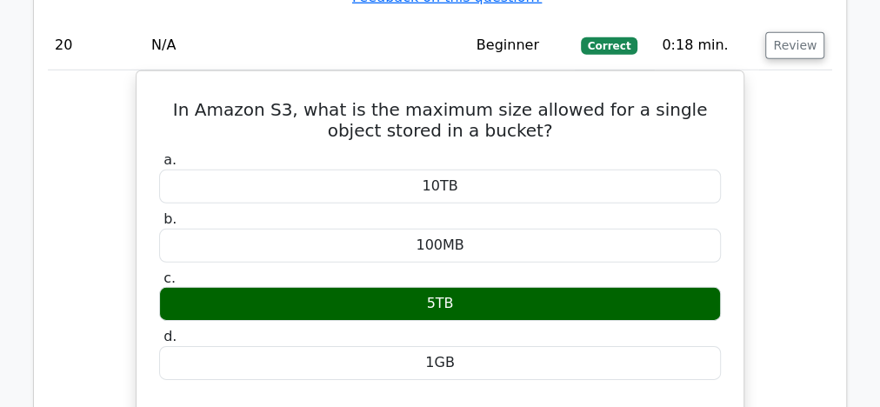
scroll to position [19196, 0]
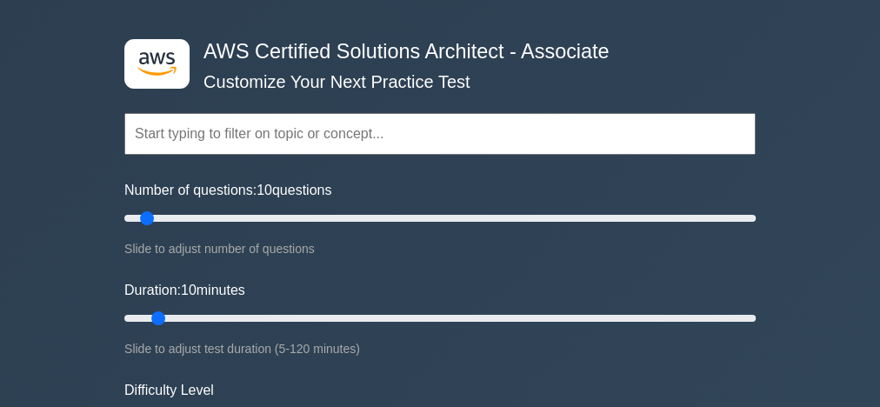
scroll to position [209, 0]
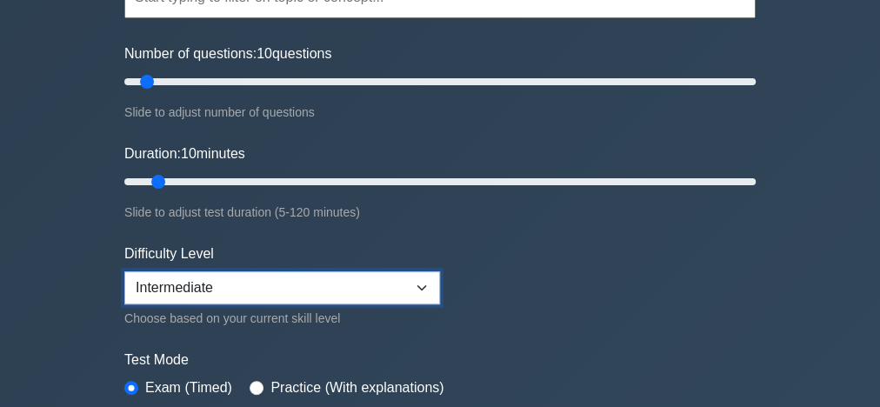
click at [432, 291] on select "Beginner Intermediate Expert" at bounding box center [282, 287] width 316 height 33
click at [124, 271] on select "Beginner Intermediate Expert" at bounding box center [282, 287] width 316 height 33
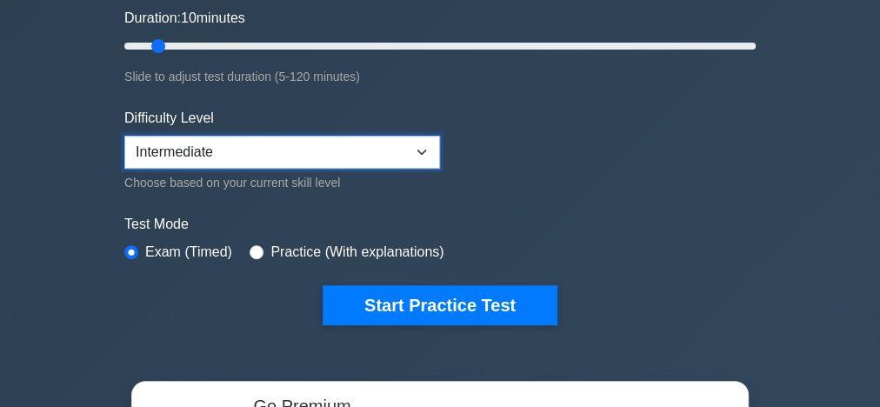
scroll to position [348, 0]
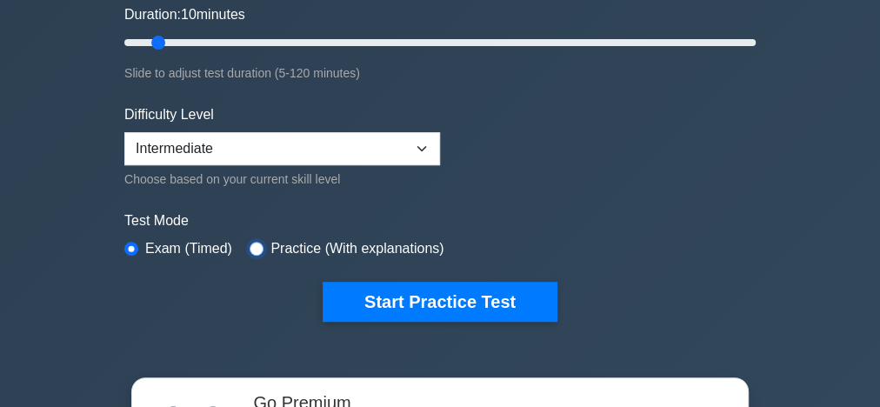
click at [258, 243] on input "radio" at bounding box center [257, 249] width 14 height 14
radio input "true"
click at [137, 243] on div "Exam (Timed)" at bounding box center [178, 248] width 108 height 21
click at [130, 243] on input "radio" at bounding box center [131, 249] width 14 height 14
radio input "true"
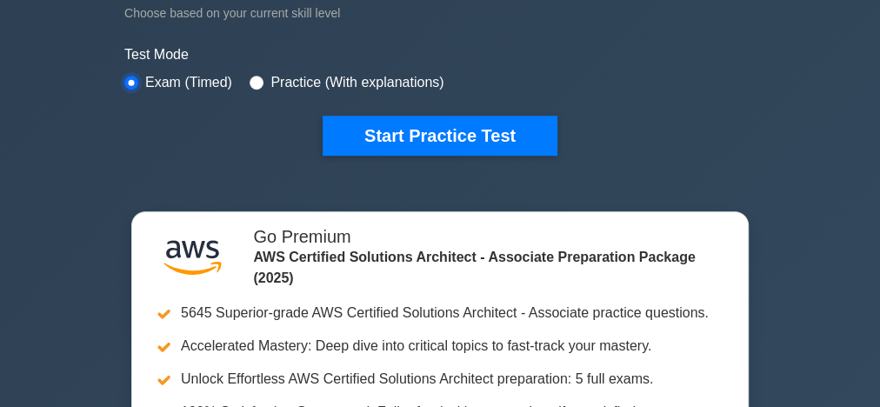
scroll to position [556, 0]
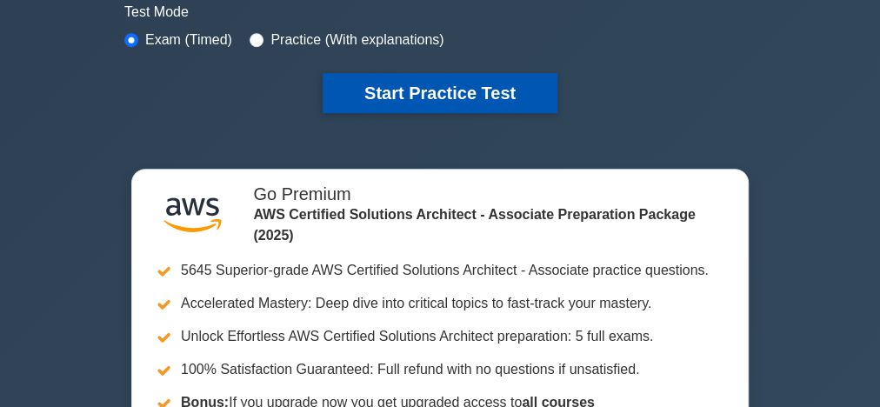
click at [351, 90] on button "Start Practice Test" at bounding box center [440, 93] width 235 height 40
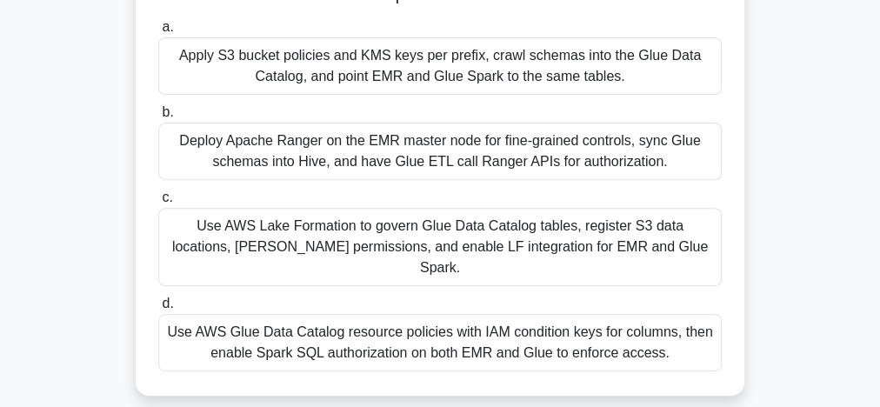
scroll to position [278, 0]
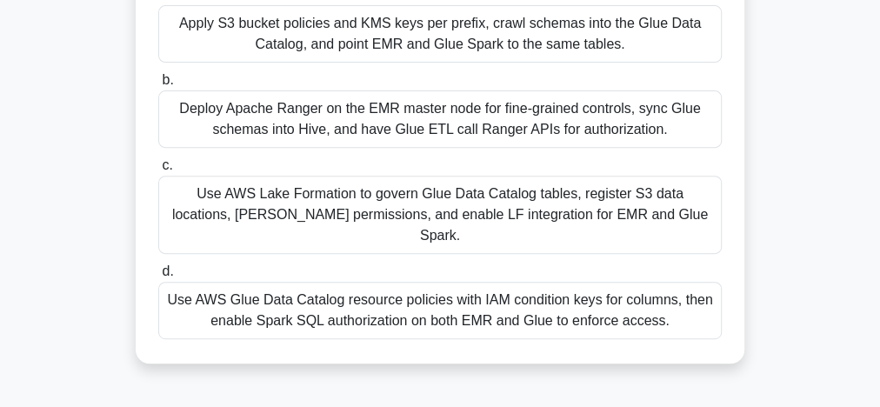
click at [416, 196] on div "Use AWS Lake Formation to govern Glue Data Catalog tables, register S3 data loc…" at bounding box center [439, 215] width 563 height 78
click at [158, 171] on input "c. Use AWS Lake Formation to govern Glue Data Catalog tables, register S3 data …" at bounding box center [158, 165] width 0 height 11
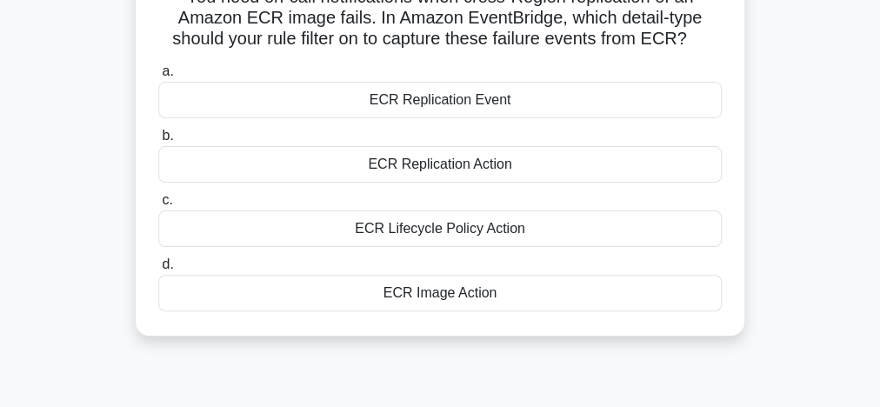
scroll to position [70, 0]
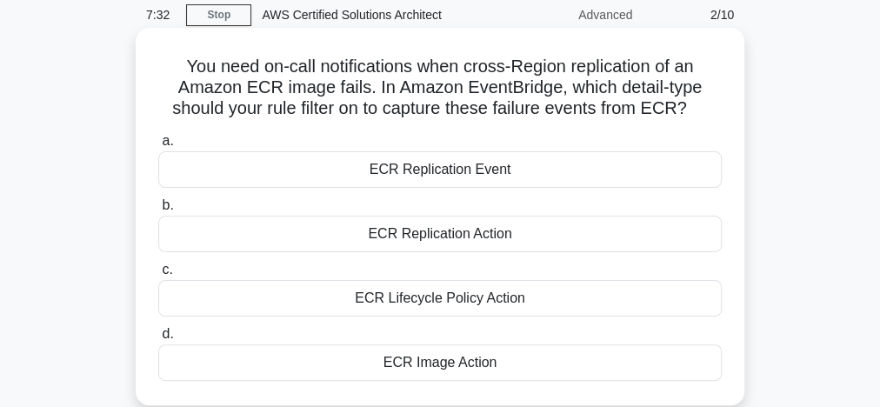
click at [444, 233] on div "ECR Replication Action" at bounding box center [439, 234] width 563 height 37
click at [158, 211] on input "b. ECR Replication Action" at bounding box center [158, 205] width 0 height 11
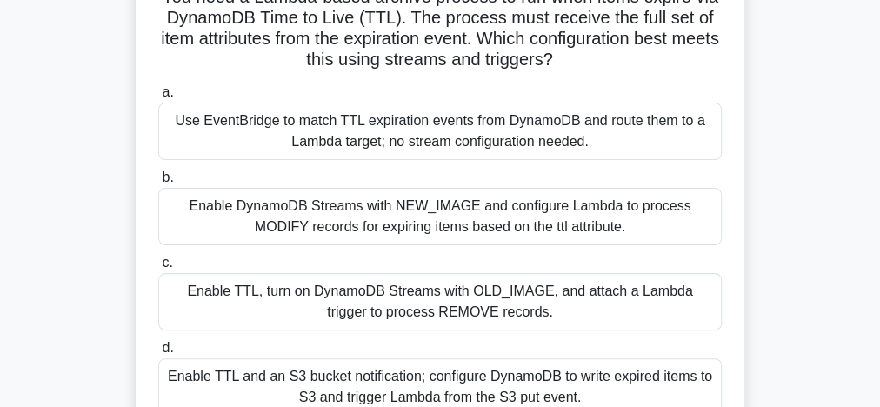
scroll to position [209, 0]
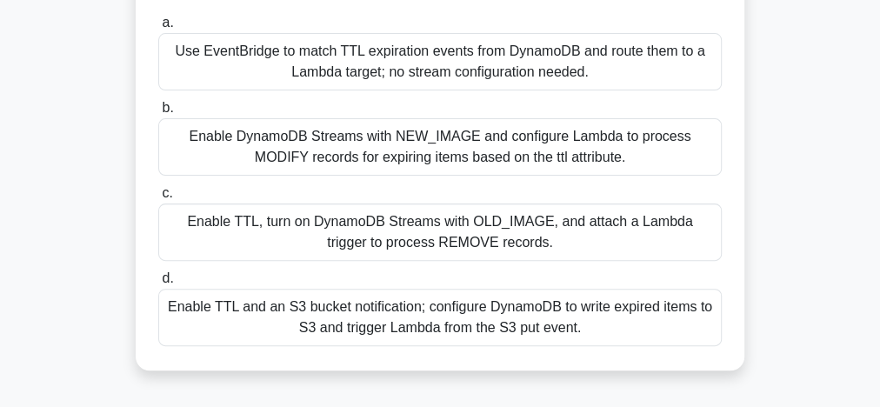
click at [475, 156] on div "Enable DynamoDB Streams with NEW_IMAGE and configure Lambda to process MODIFY r…" at bounding box center [439, 146] width 563 height 57
click at [158, 114] on input "b. Enable DynamoDB Streams with NEW_IMAGE and configure Lambda to process MODIF…" at bounding box center [158, 108] width 0 height 11
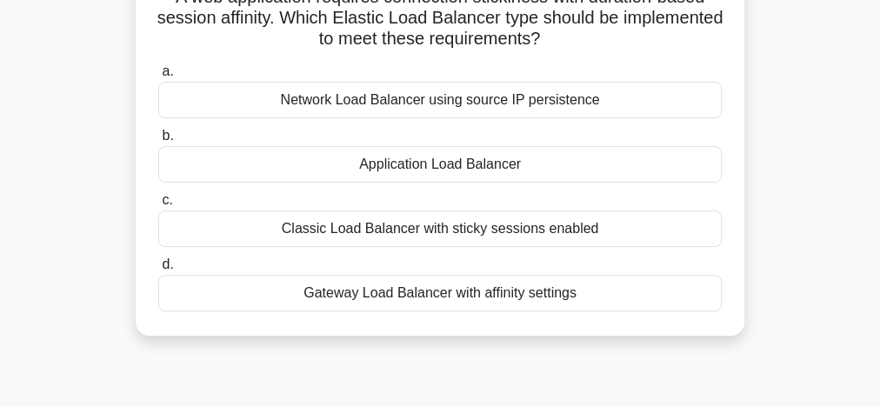
scroll to position [70, 0]
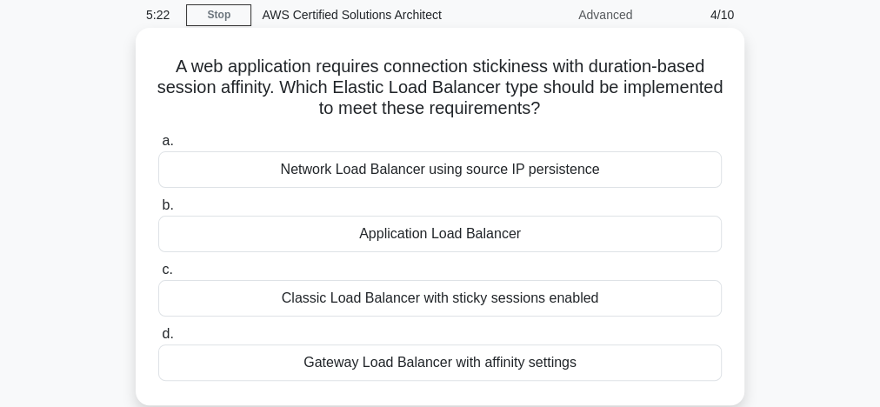
click at [477, 363] on div "Gateway Load Balancer with affinity settings" at bounding box center [439, 362] width 563 height 37
click at [158, 340] on input "d. Gateway Load Balancer with affinity settings" at bounding box center [158, 334] width 0 height 11
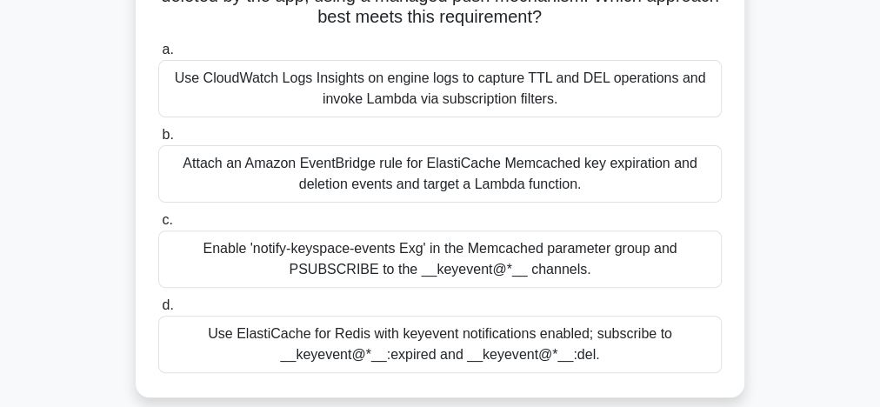
scroll to position [209, 0]
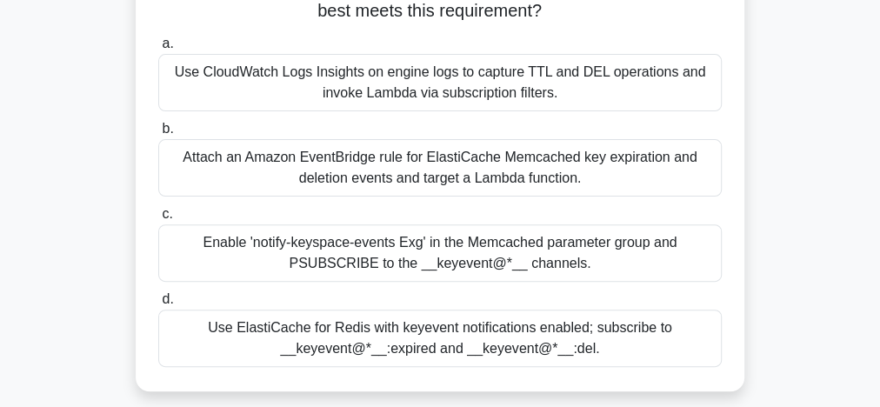
click at [509, 328] on div "Use ElastiCache for Redis with keyevent notifications enabled; subscribe to __k…" at bounding box center [439, 338] width 563 height 57
click at [158, 305] on input "d. Use ElastiCache for Redis with keyevent notifications enabled; subscribe to …" at bounding box center [158, 299] width 0 height 11
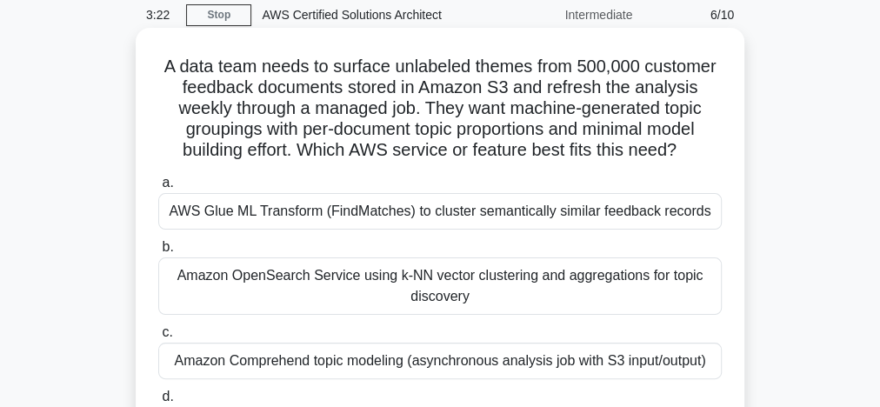
scroll to position [139, 0]
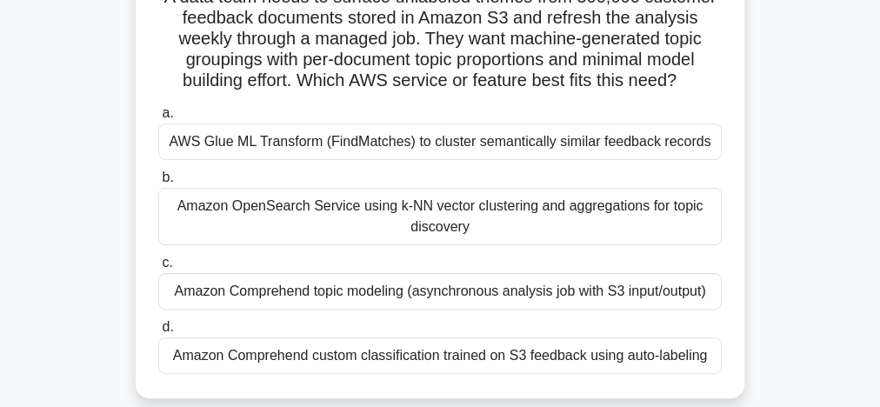
click at [538, 290] on div "Amazon Comprehend topic modeling (asynchronous analysis job with S3 input/outpu…" at bounding box center [439, 291] width 563 height 37
click at [158, 269] on input "c. Amazon Comprehend topic modeling (asynchronous analysis job with S3 input/ou…" at bounding box center [158, 262] width 0 height 11
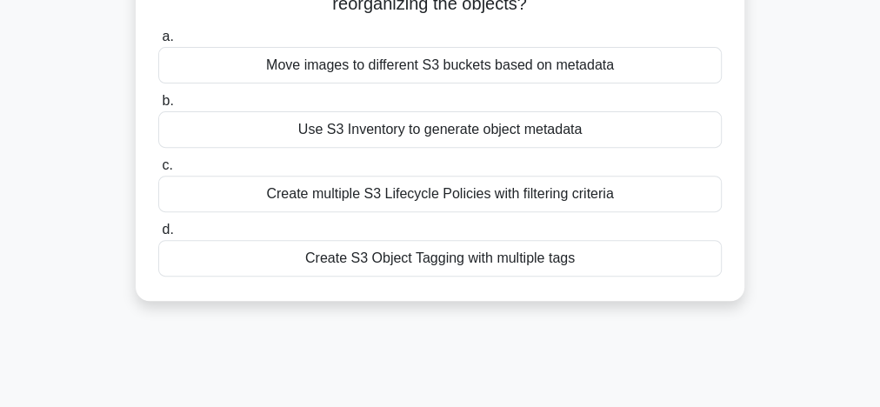
scroll to position [209, 0]
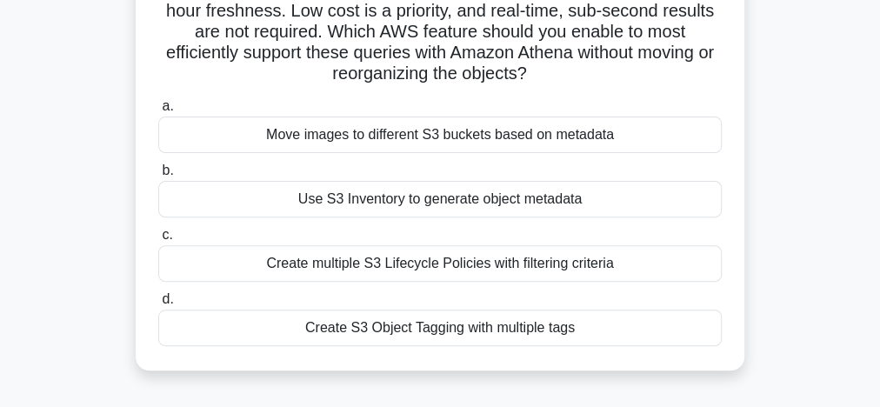
click at [434, 206] on div "Use S3 Inventory to generate object metadata" at bounding box center [439, 199] width 563 height 37
click at [158, 176] on input "b. Use S3 Inventory to generate object metadata" at bounding box center [158, 170] width 0 height 11
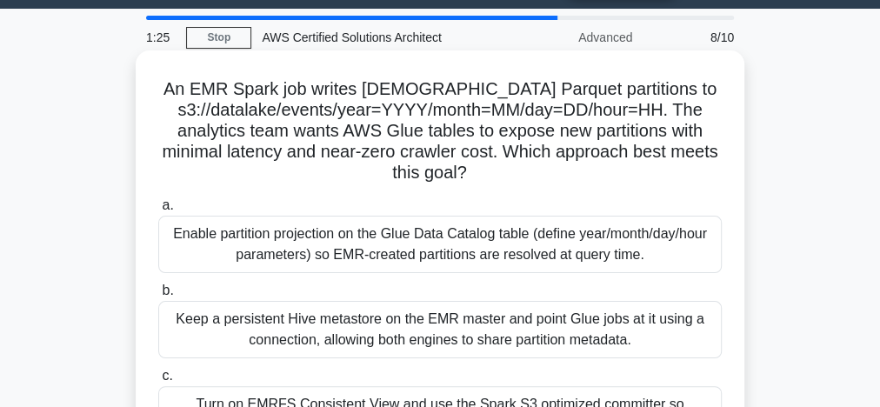
scroll to position [70, 0]
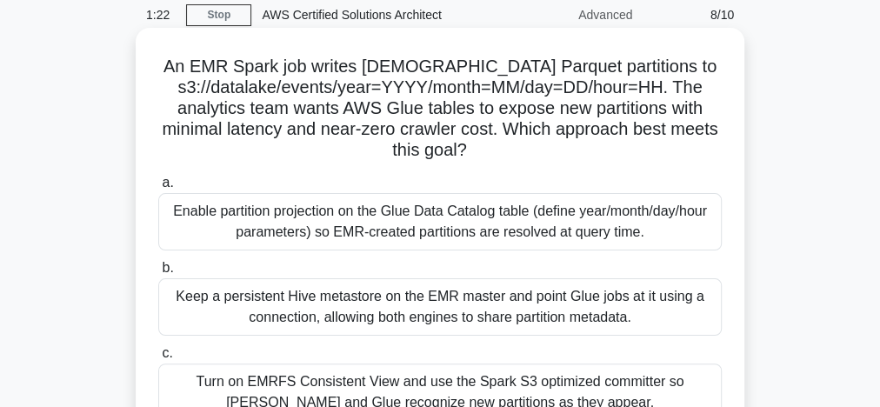
click at [338, 208] on div "Enable partition projection on the Glue Data Catalog table (define year/month/d…" at bounding box center [439, 221] width 563 height 57
click at [158, 189] on input "a. Enable partition projection on the Glue Data Catalog table (define year/mont…" at bounding box center [158, 182] width 0 height 11
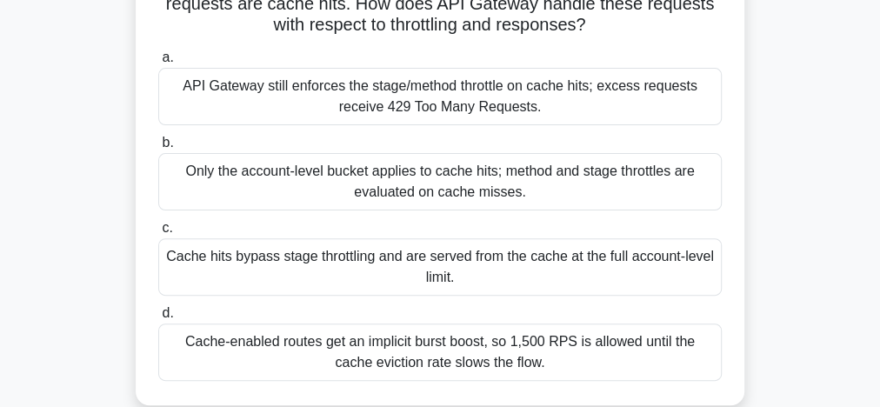
scroll to position [209, 0]
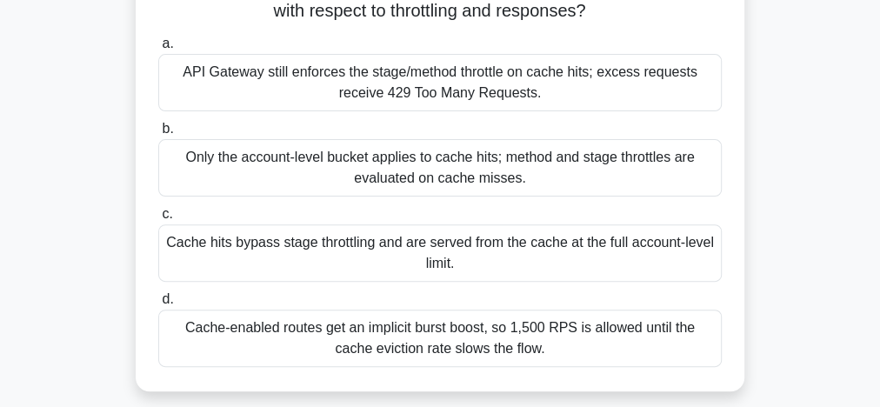
click at [476, 343] on div "Cache-enabled routes get an implicit burst boost, so 1,500 RPS is allowed until…" at bounding box center [439, 338] width 563 height 57
click at [158, 305] on input "d. Cache-enabled routes get an implicit burst boost, so 1,500 RPS is allowed un…" at bounding box center [158, 299] width 0 height 11
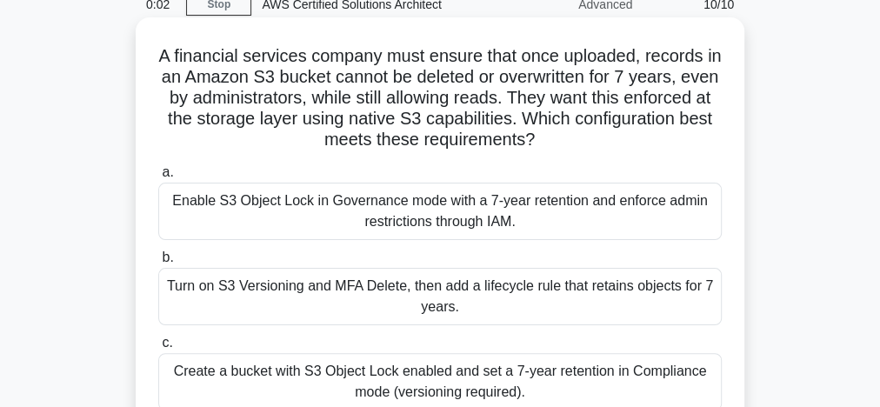
scroll to position [0, 0]
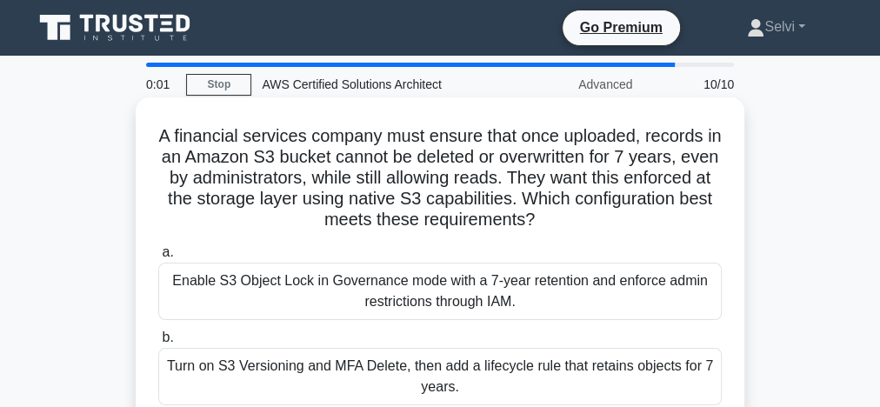
click at [361, 284] on div "Enable S3 Object Lock in Governance mode with a 7-year retention and enforce ad…" at bounding box center [439, 291] width 563 height 57
click at [158, 258] on input "a. Enable S3 Object Lock in Governance mode with a 7-year retention and enforce…" at bounding box center [158, 252] width 0 height 11
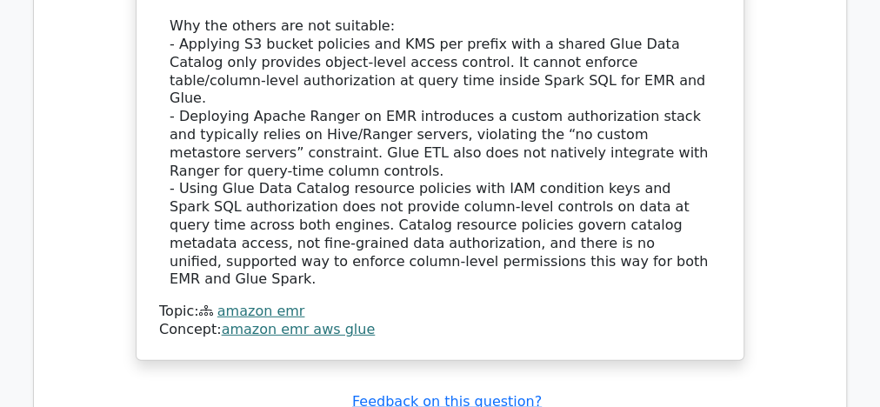
scroll to position [2434, 0]
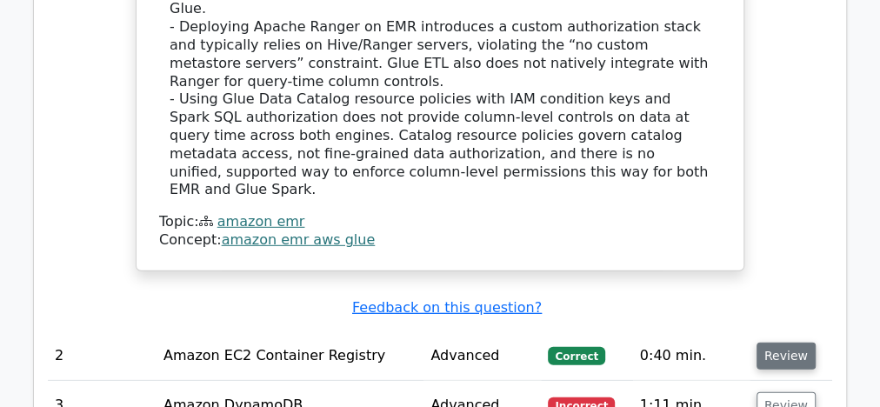
click at [767, 343] on button "Review" at bounding box center [785, 356] width 59 height 27
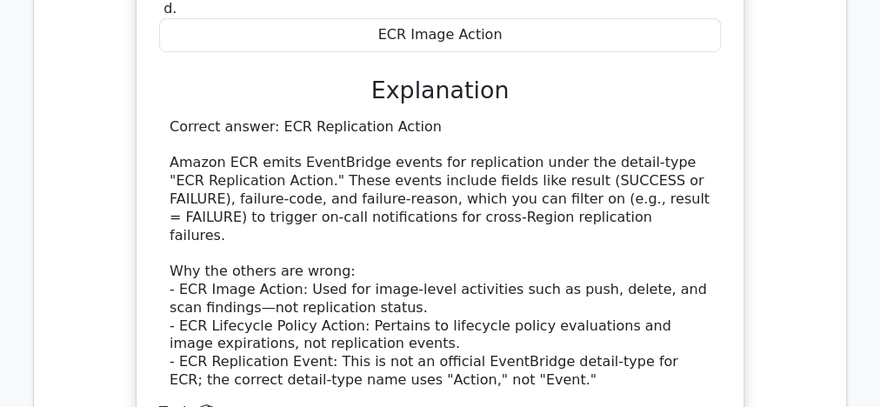
scroll to position [3130, 0]
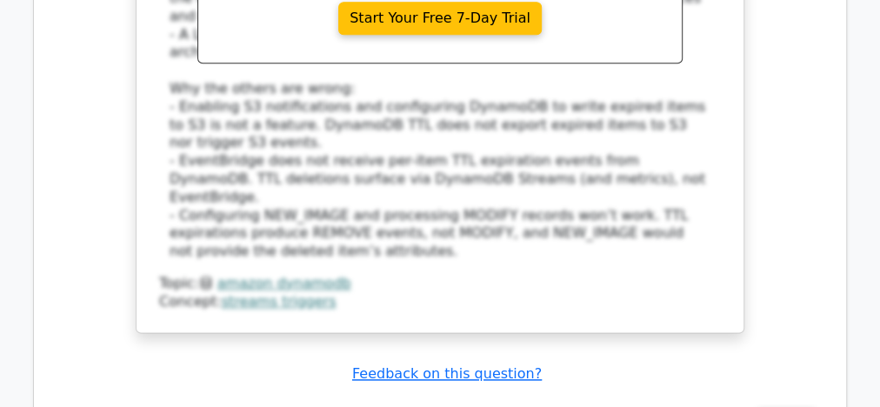
scroll to position [4312, 0]
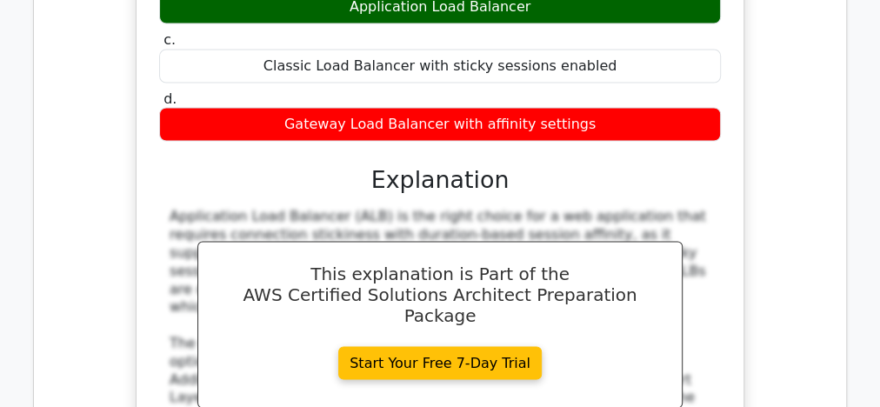
scroll to position [5216, 0]
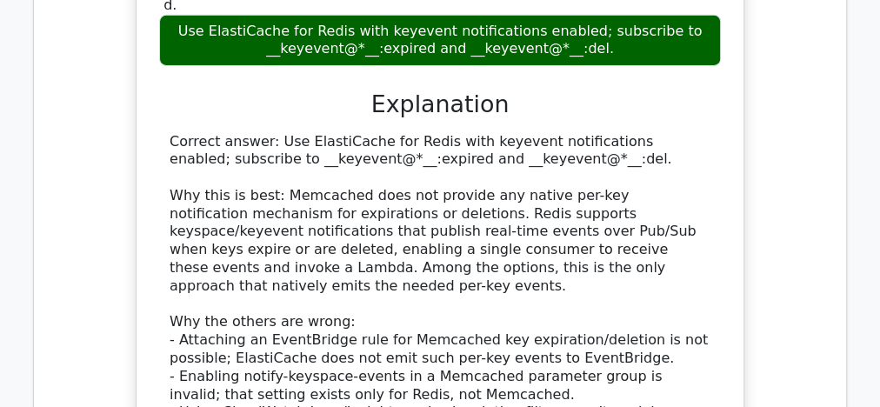
scroll to position [6260, 0]
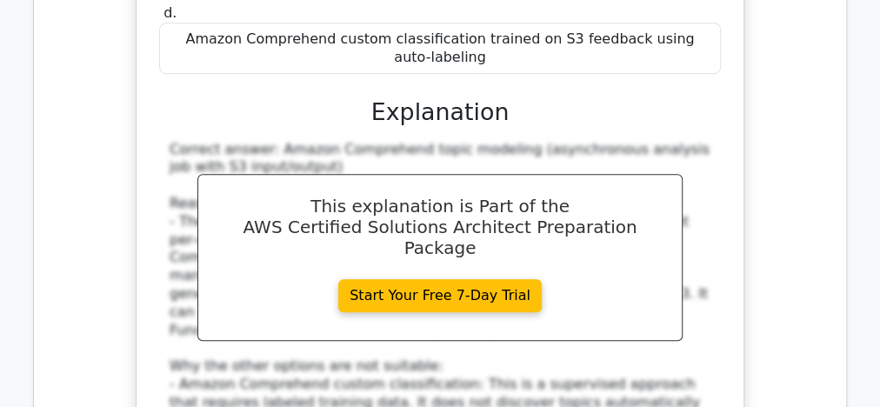
scroll to position [7233, 0]
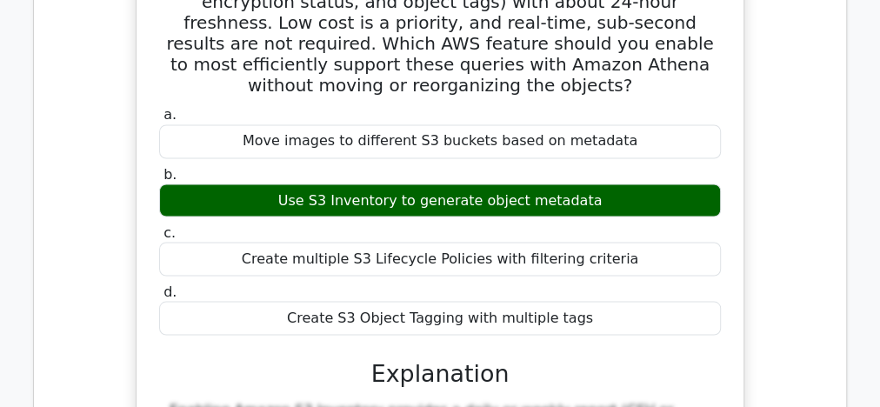
scroll to position [8207, 0]
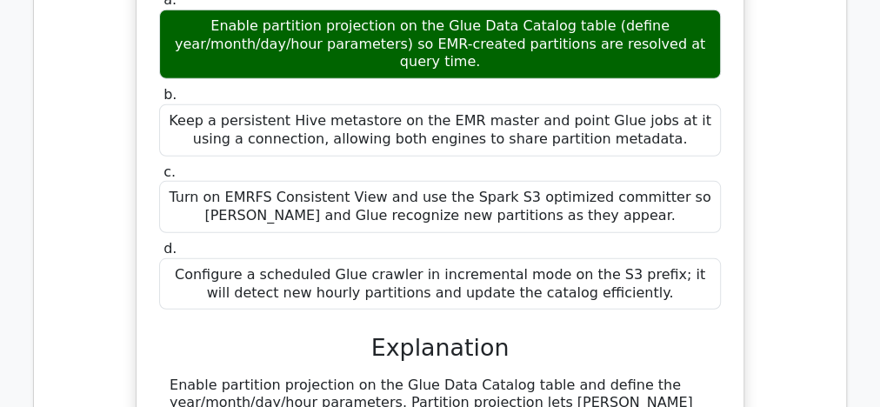
scroll to position [9111, 0]
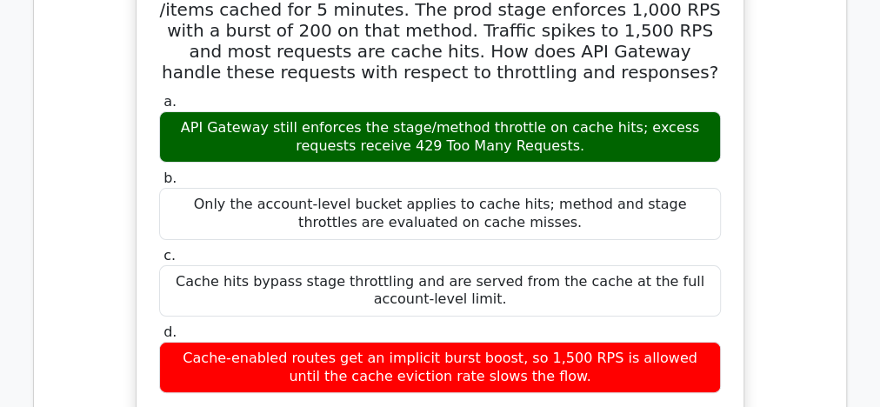
scroll to position [10154, 0]
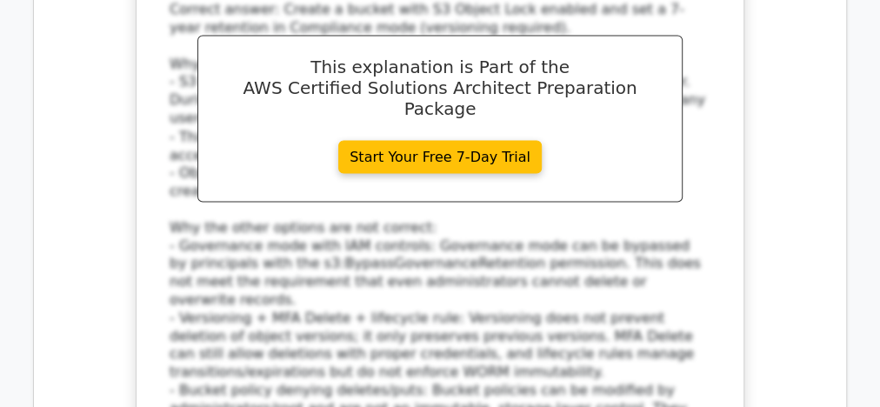
scroll to position [11754, 0]
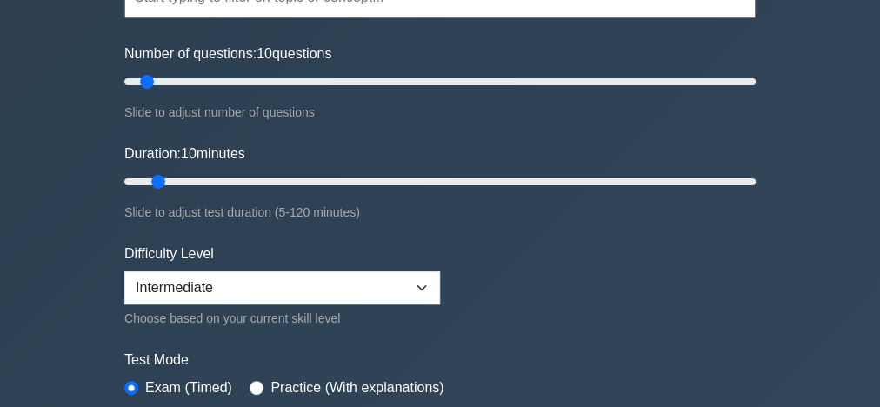
scroll to position [487, 0]
